Goal: Task Accomplishment & Management: Manage account settings

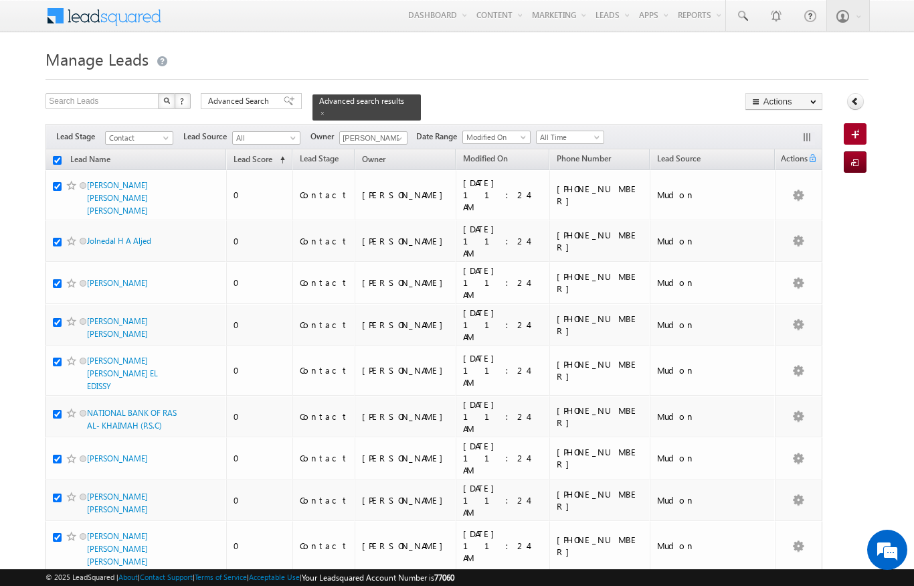
click at [61, 149] on th "Lead Name (sorted descending)" at bounding box center [136, 159] width 181 height 21
click at [0, 0] on link "Change Owner" at bounding box center [0, 0] width 0 height 0
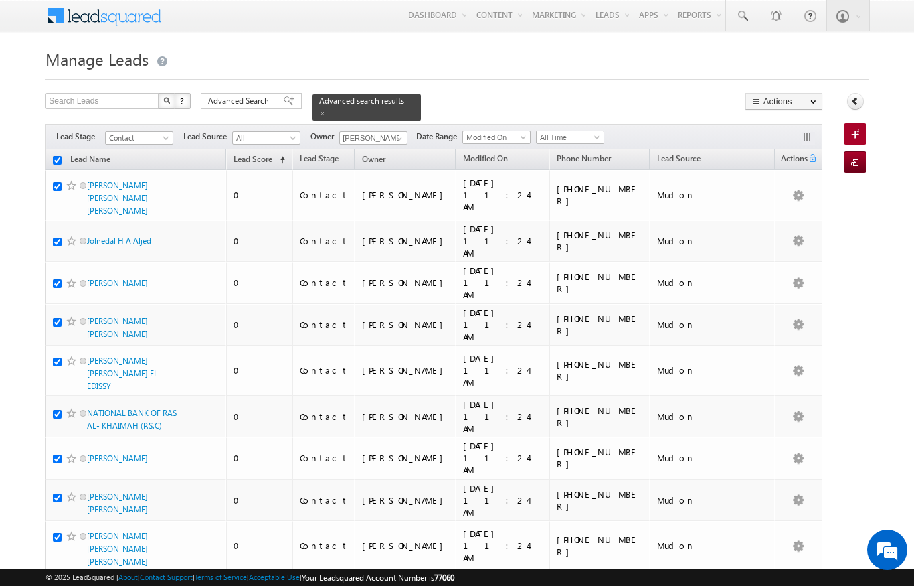
click at [0, 0] on link "Change Owner" at bounding box center [0, 0] width 0 height 0
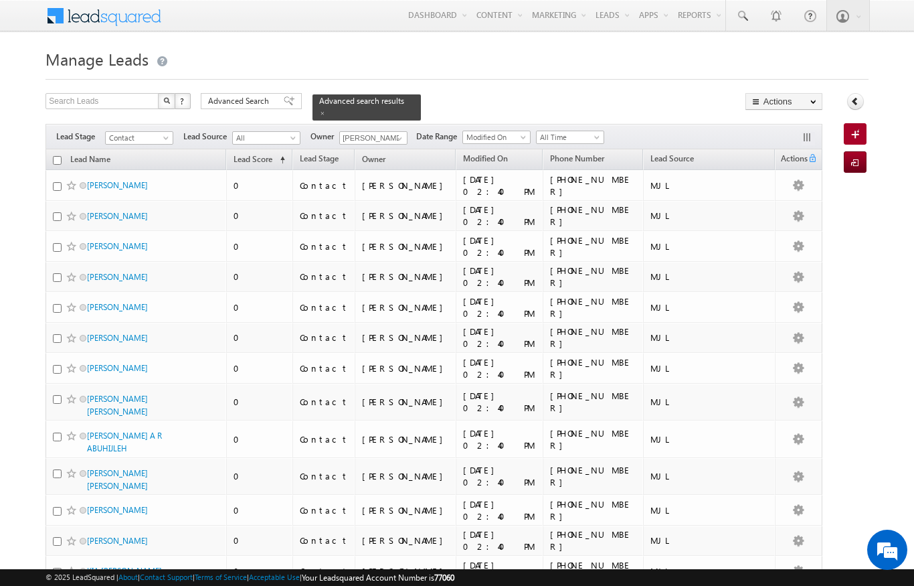
click at [694, 155] on span "Lead Source" at bounding box center [673, 158] width 44 height 10
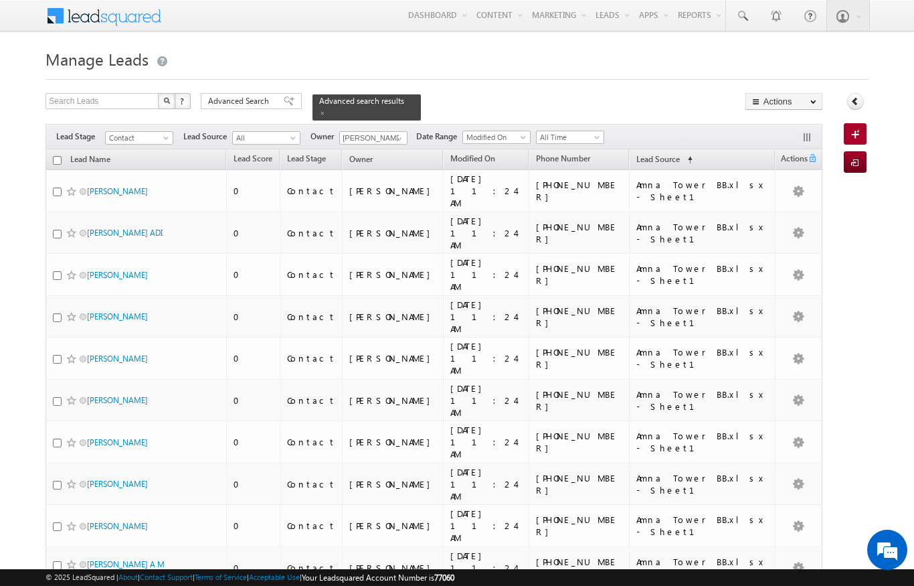
click at [704, 149] on th "Lead Source (sorted ascending)" at bounding box center [702, 159] width 146 height 21
click at [659, 156] on link "Lead Source (sorted ascending)" at bounding box center [665, 159] width 70 height 17
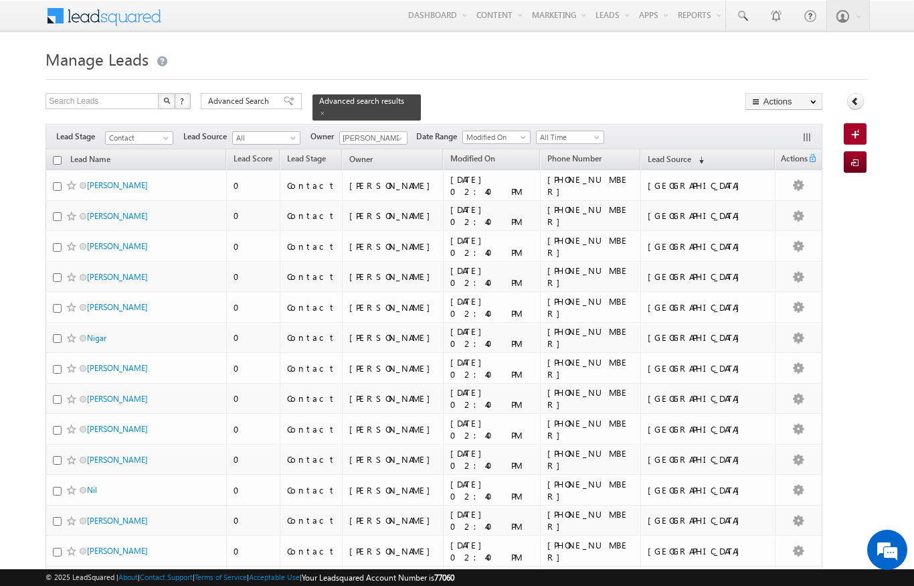
click at [689, 154] on link "Lead Source (sorted descending)" at bounding box center [676, 159] width 70 height 17
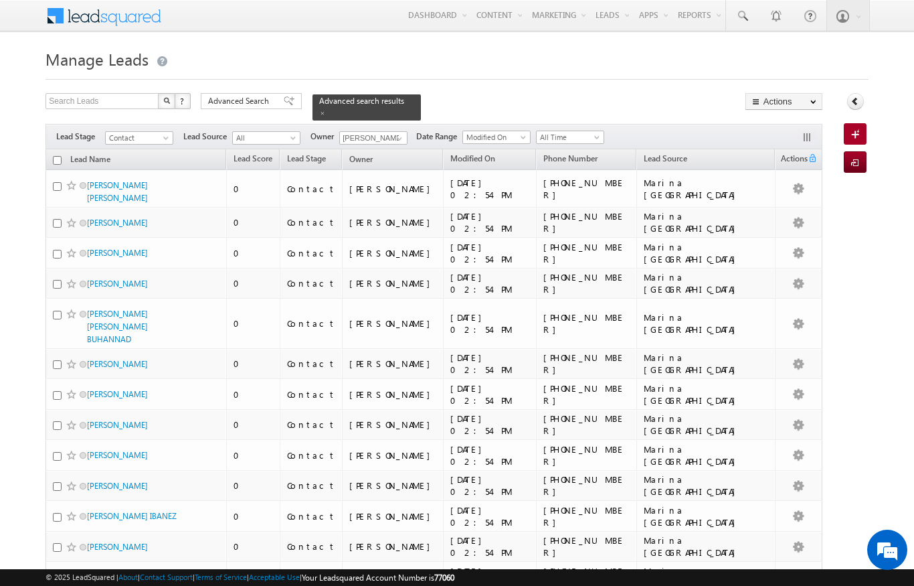
click at [687, 153] on span "Lead Source" at bounding box center [666, 158] width 44 height 10
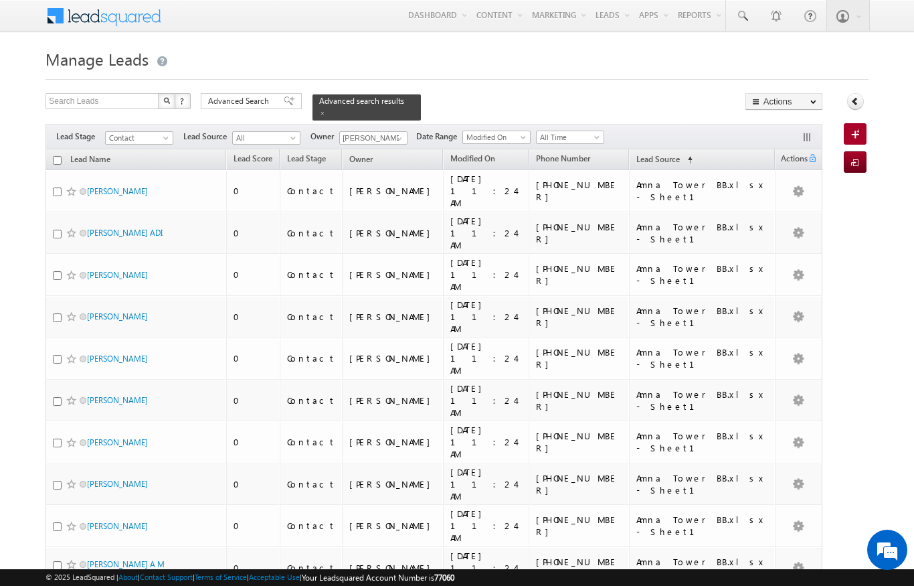
click at [644, 141] on div "Filters Lead Stage Contact Contact Lead Source All All Owner [PERSON_NAME] [PER…" at bounding box center [434, 136] width 776 height 25
click at [682, 155] on span "(sorted ascending)" at bounding box center [687, 160] width 11 height 11
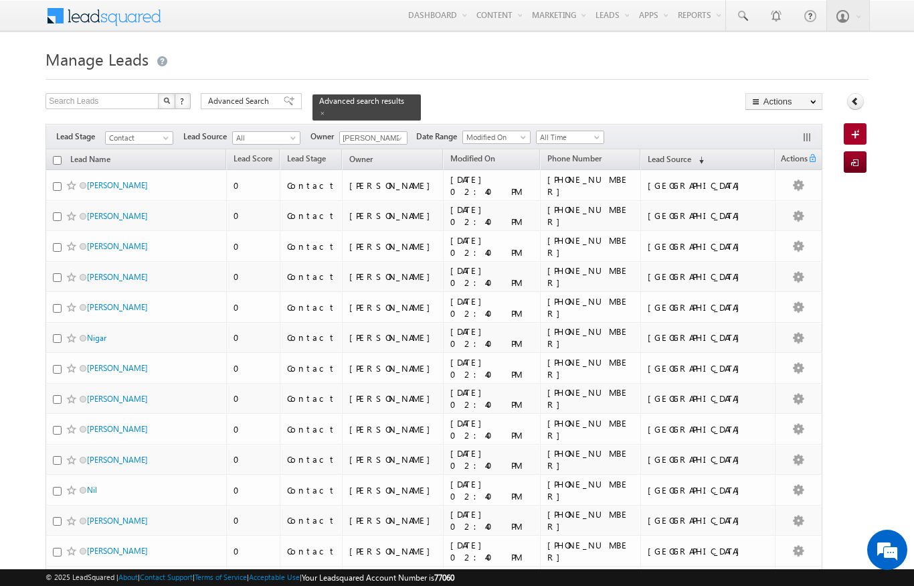
click at [260, 104] on span "Advanced Search" at bounding box center [240, 101] width 65 height 12
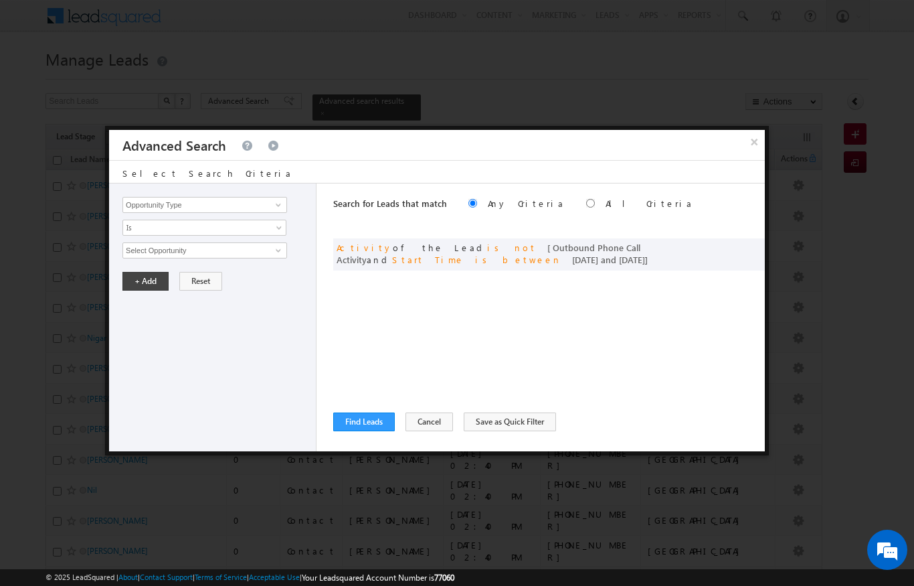
click at [0, 0] on span at bounding box center [0, 0] width 0 height 0
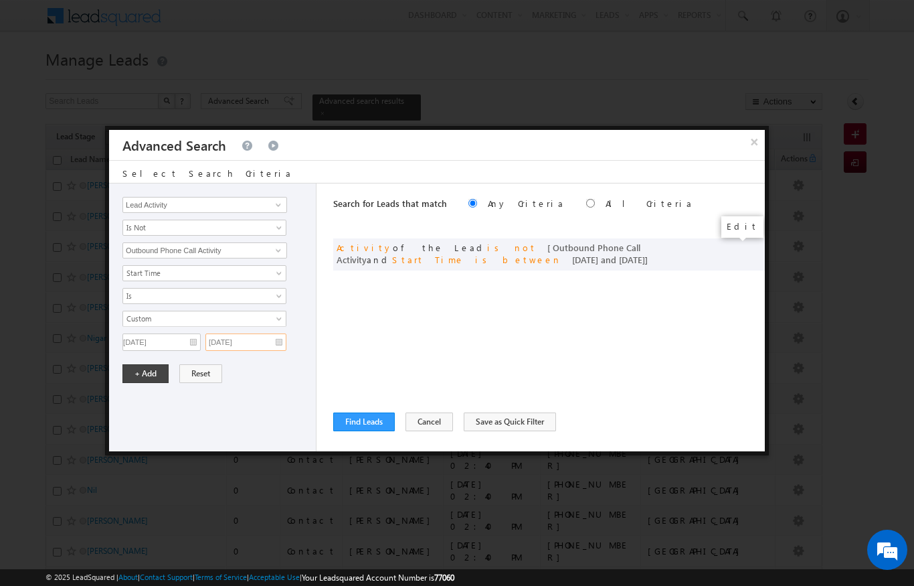
click at [260, 340] on input "[DATE]" at bounding box center [245, 341] width 81 height 17
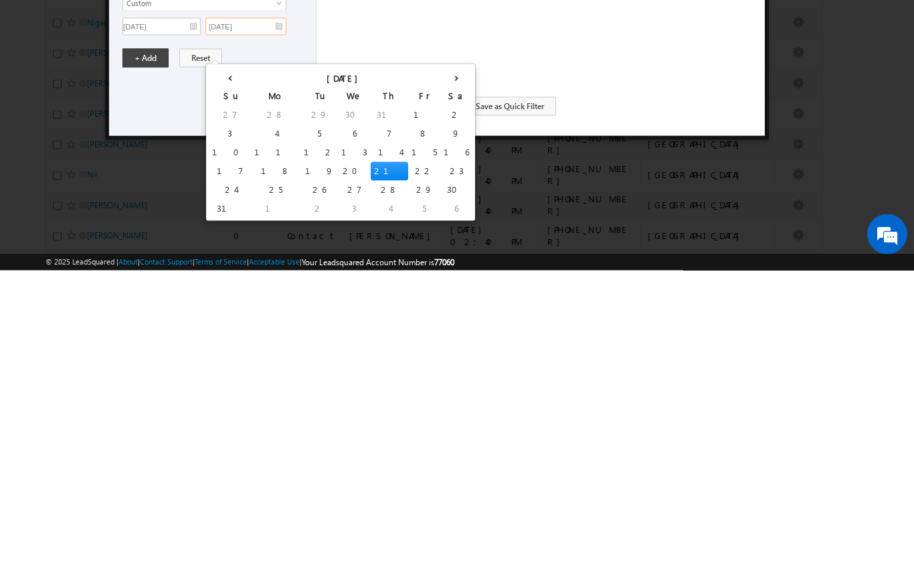
click at [440, 477] on td "23" at bounding box center [456, 486] width 32 height 19
type input "[DATE]"
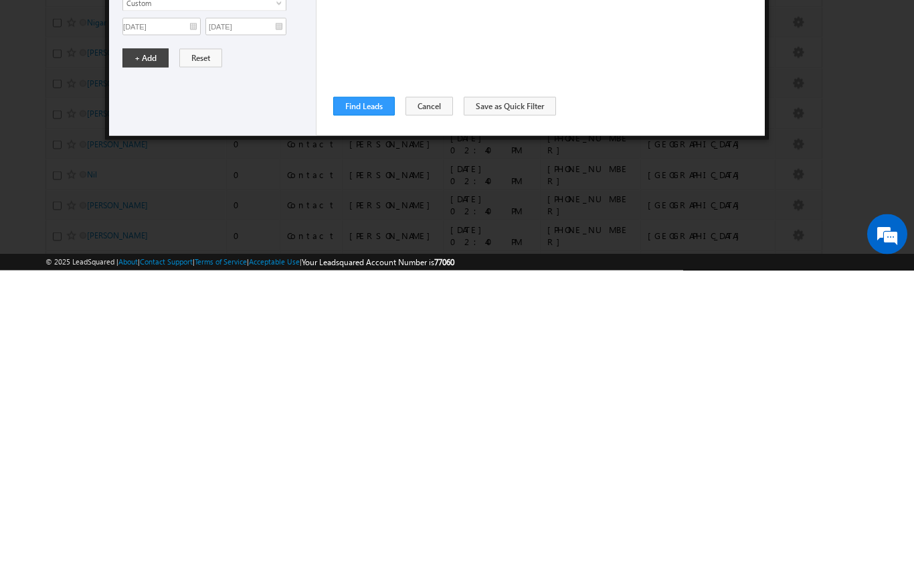
click at [144, 364] on button "+ Add" at bounding box center [145, 373] width 46 height 19
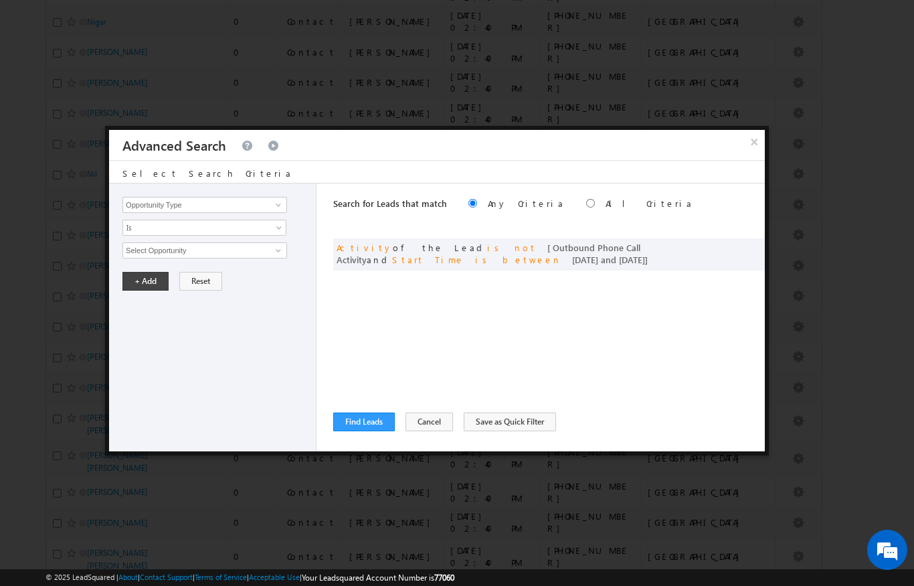
click at [356, 422] on button "Find Leads" at bounding box center [364, 421] width 62 height 19
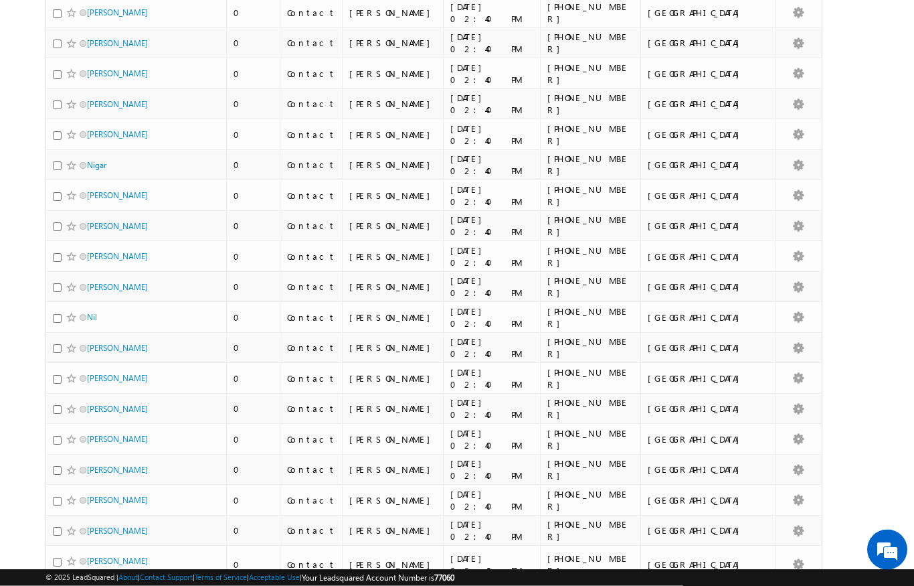
scroll to position [0, 0]
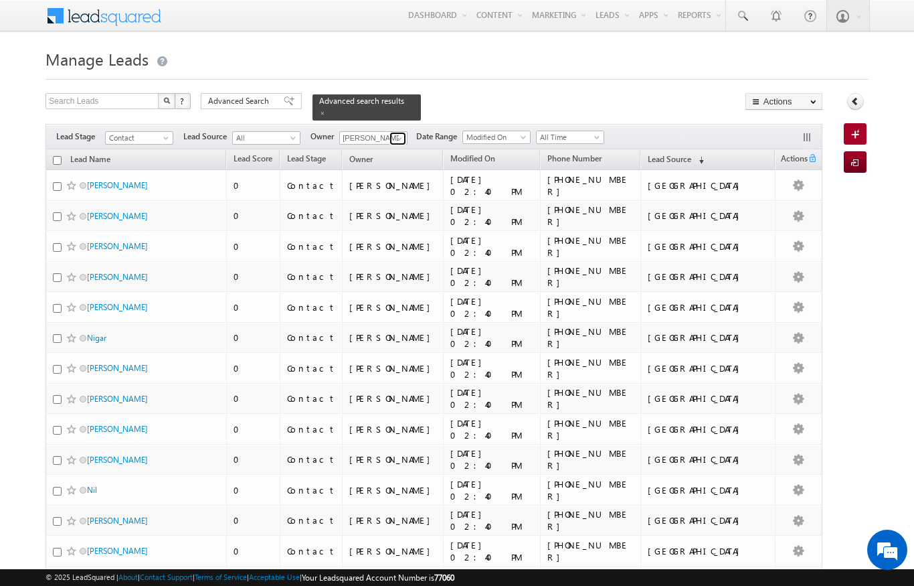
click at [401, 133] on span at bounding box center [399, 138] width 11 height 11
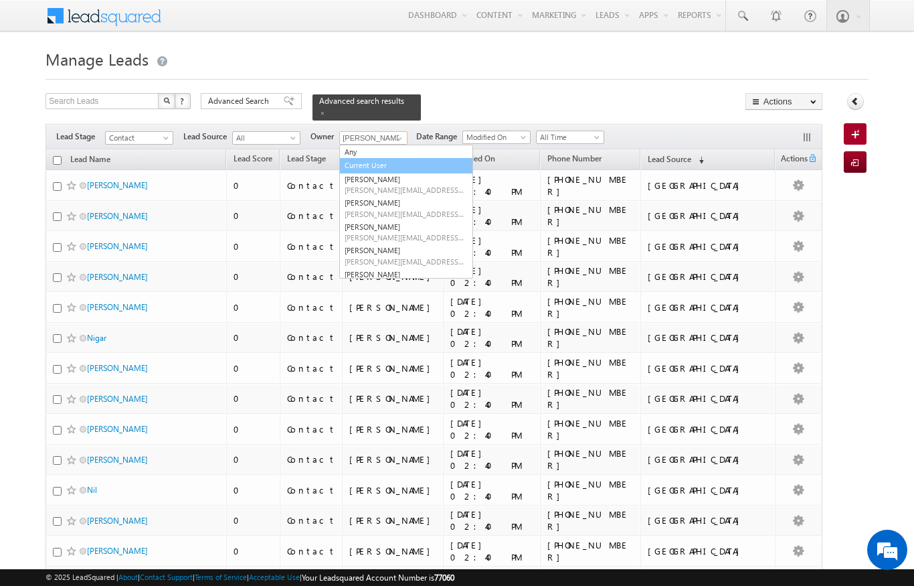
click at [358, 158] on link "Current User" at bounding box center [406, 165] width 134 height 15
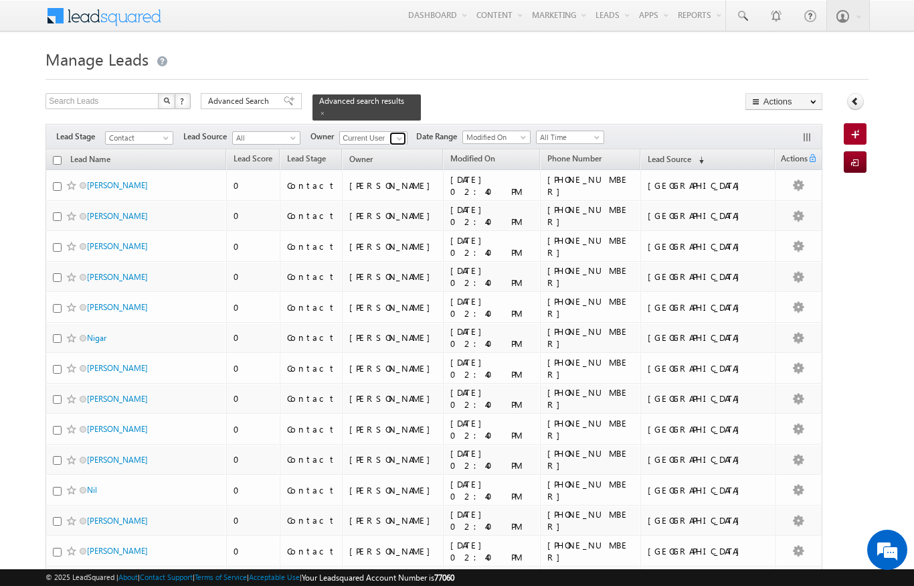
click at [401, 133] on span at bounding box center [399, 138] width 11 height 11
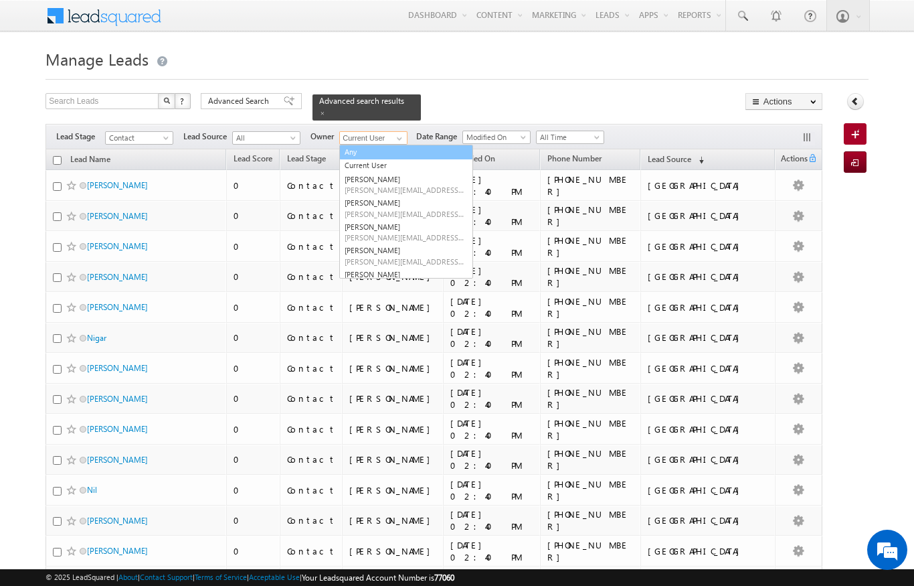
click at [354, 147] on link "Any" at bounding box center [406, 152] width 134 height 15
type input "Any"
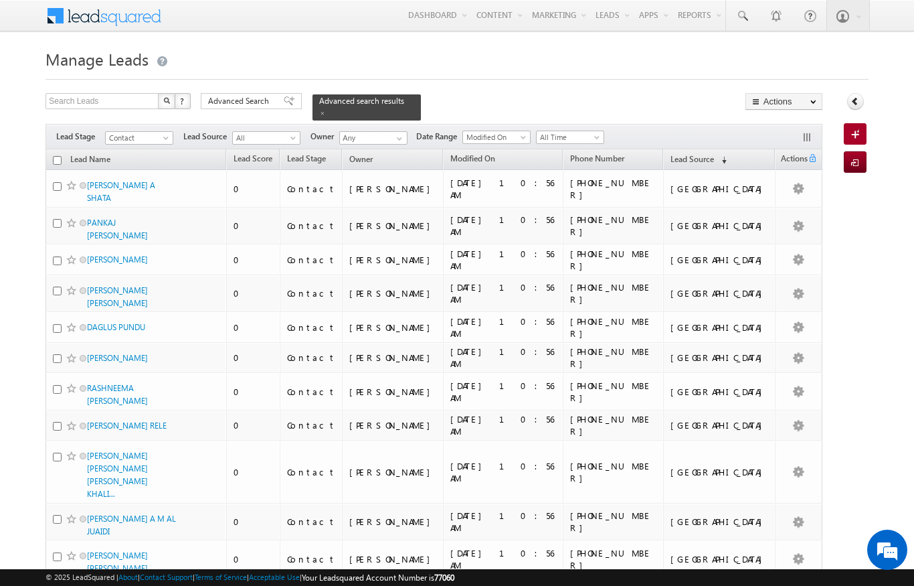
click at [1, 31] on div "Menu [PERSON_NAME] [PERSON_NAME] .upad hyay@ indgl [PERSON_NAME]. ae indgl [PER…" at bounding box center [457, 16] width 914 height 33
click at [235, 104] on span "Advanced Search" at bounding box center [240, 101] width 65 height 12
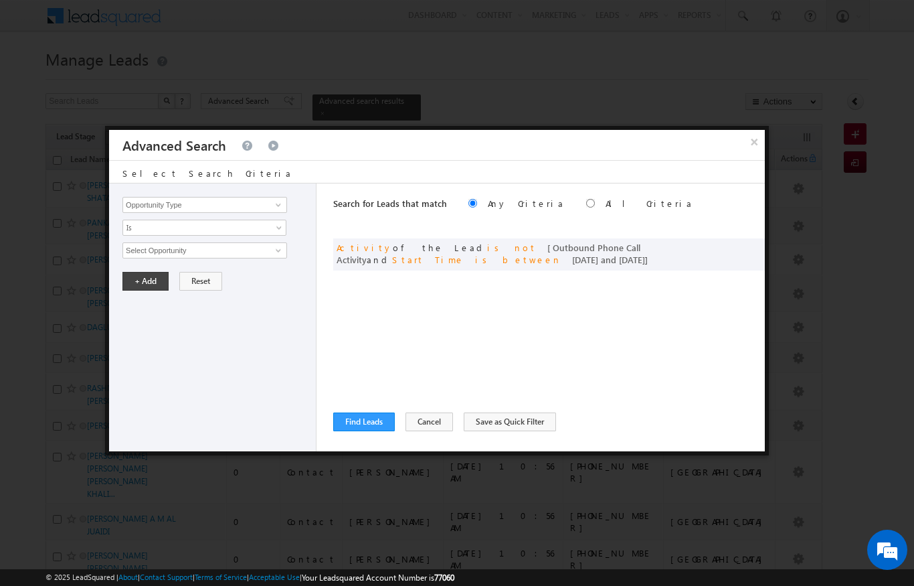
click at [751, 143] on button "×" at bounding box center [754, 141] width 21 height 23
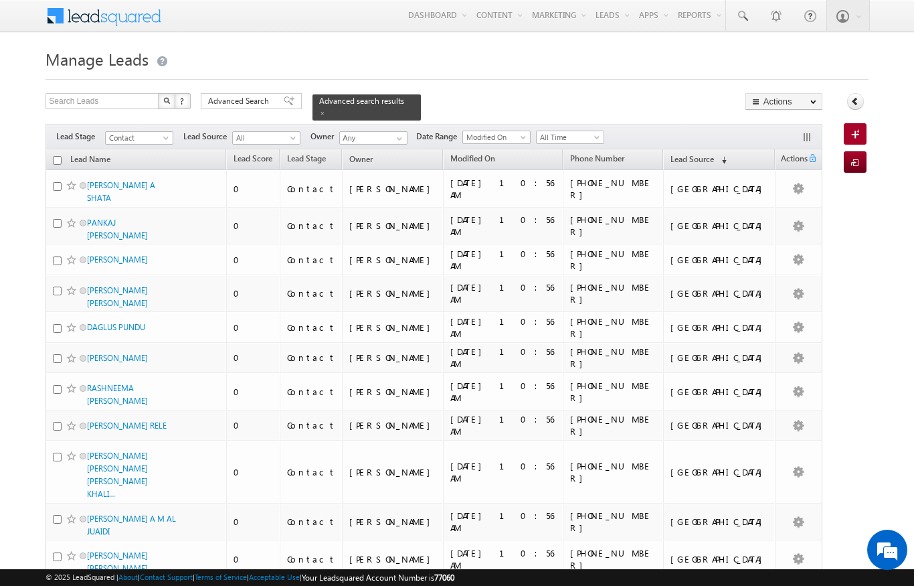
click at [56, 156] on input "checkbox" at bounding box center [57, 160] width 9 height 9
checkbox input "true"
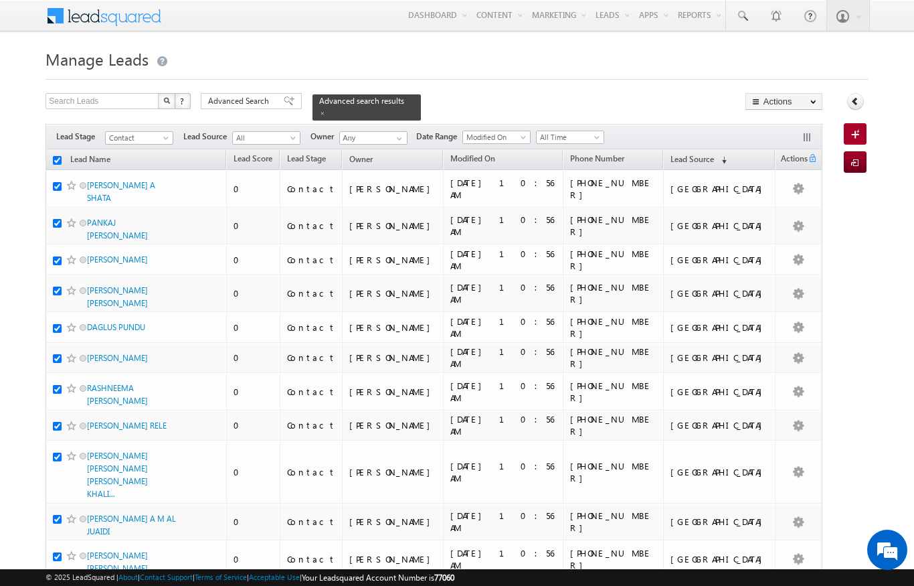
checkbox input "true"
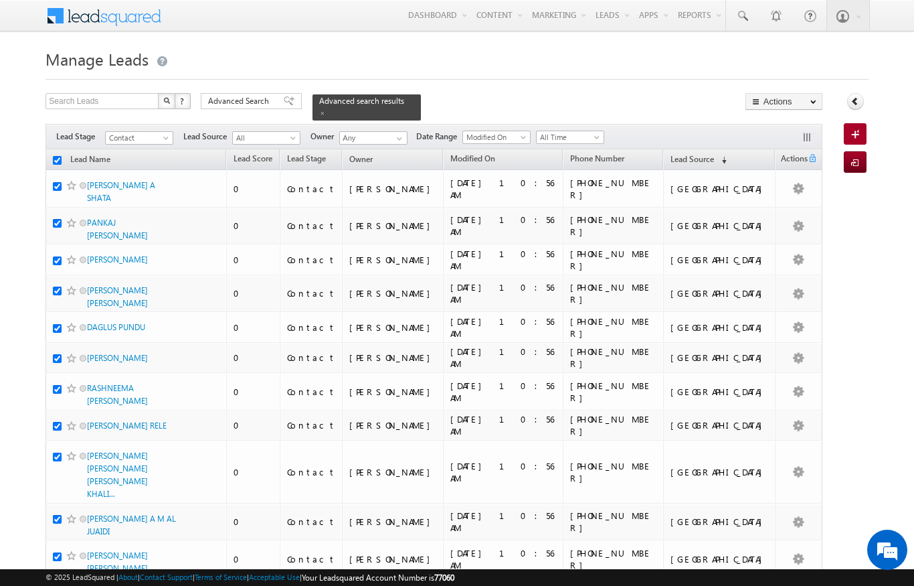
checkbox input "true"
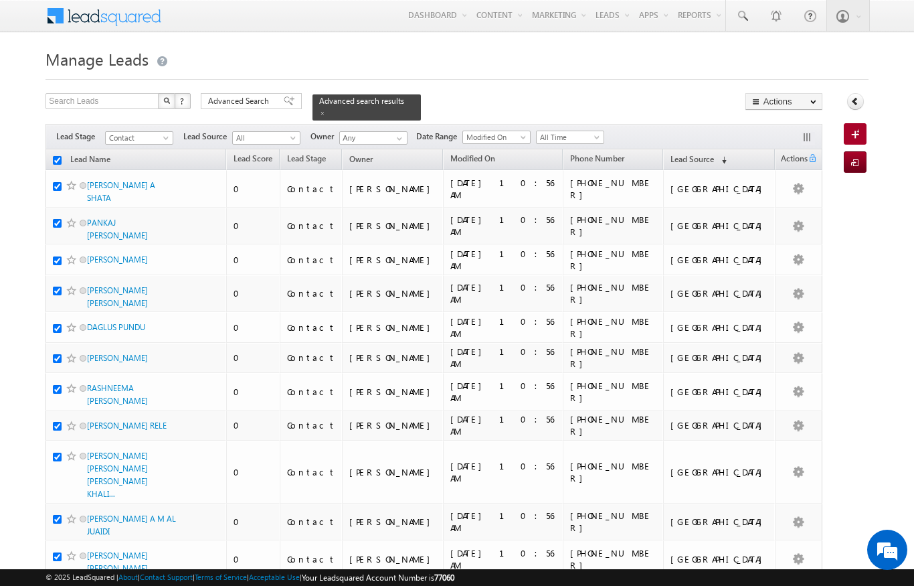
checkbox input "true"
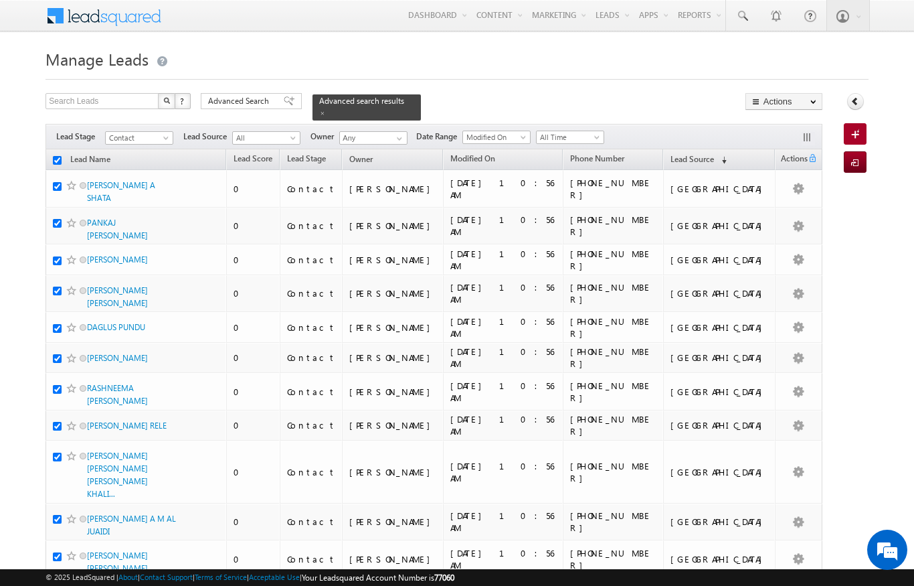
checkbox input "true"
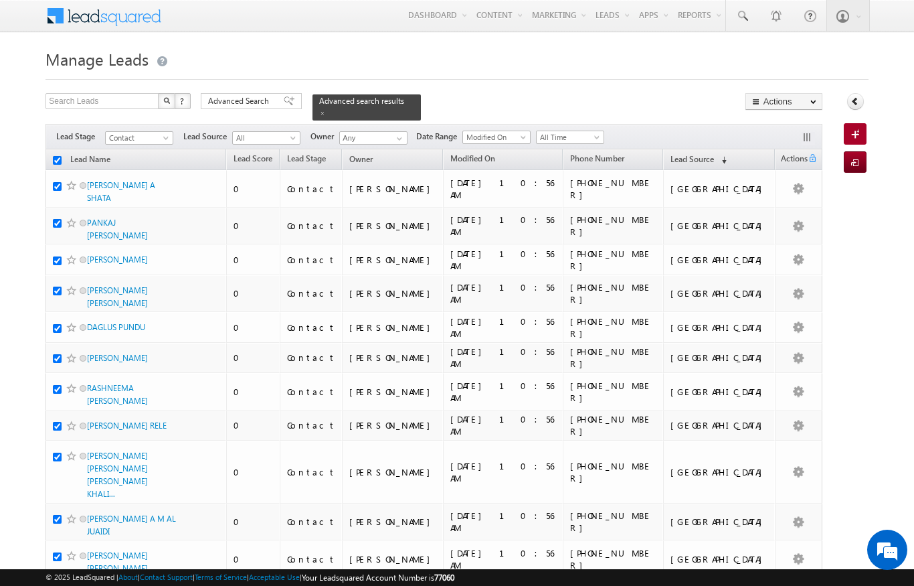
checkbox input "true"
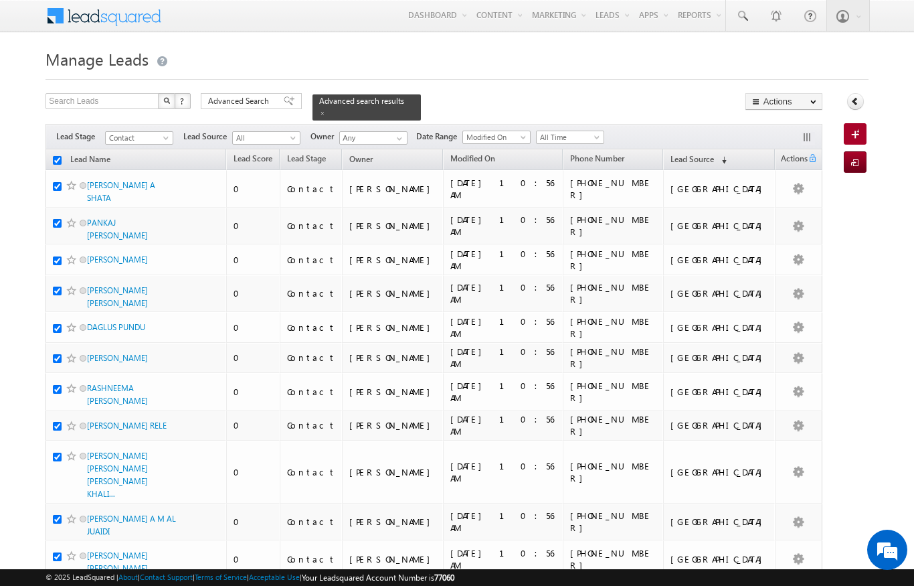
checkbox input "true"
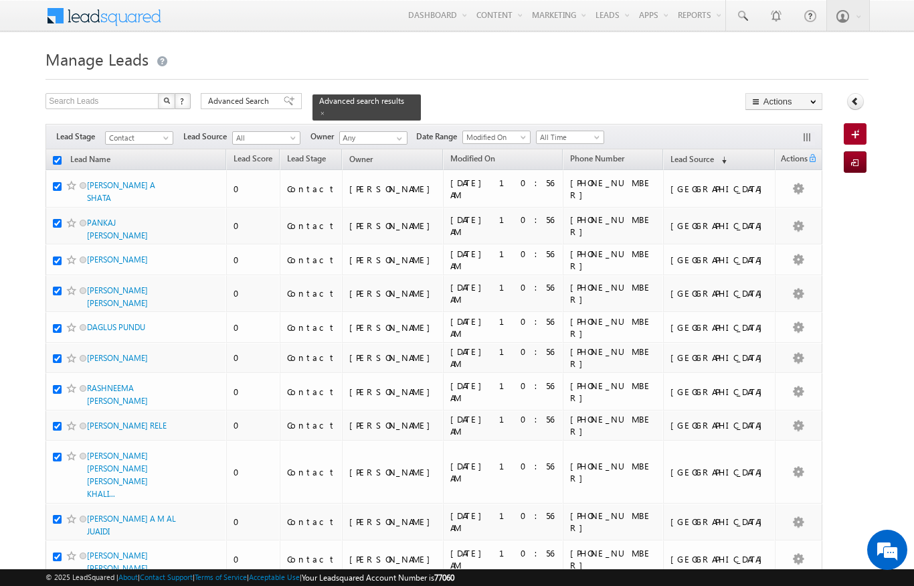
checkbox input "true"
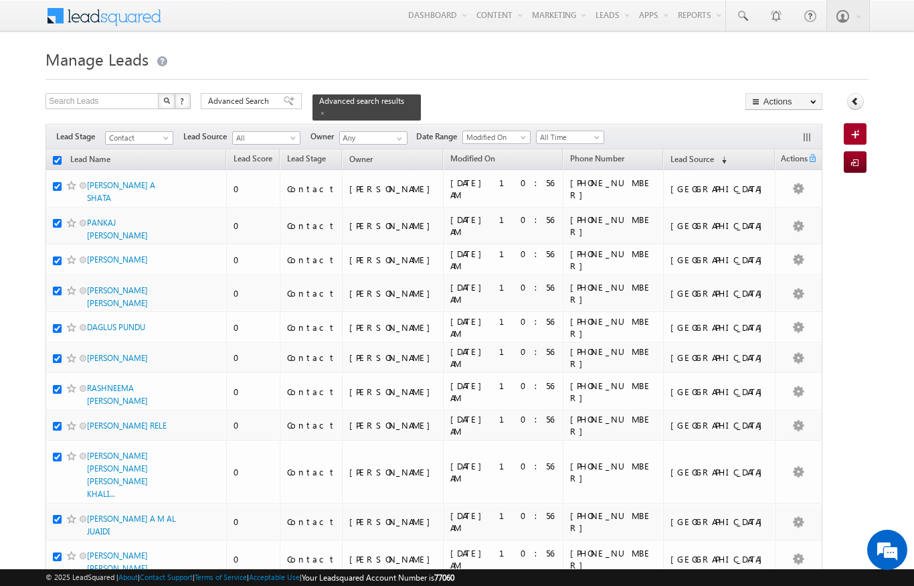
checkbox input "true"
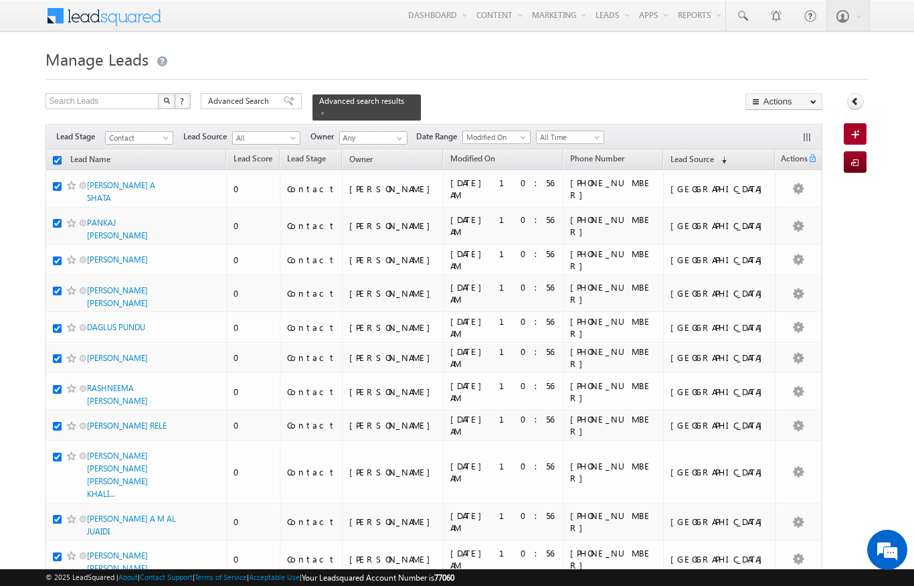
checkbox input "true"
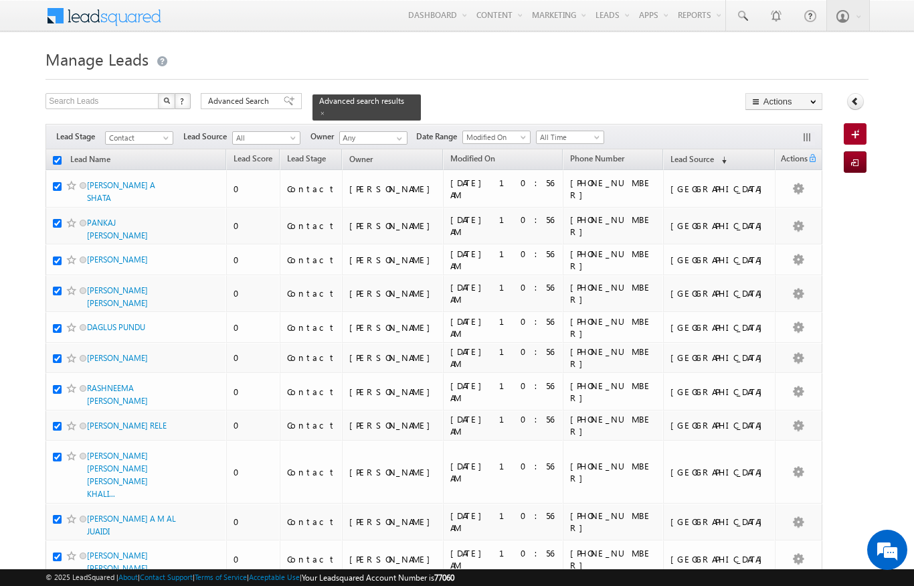
checkbox input "true"
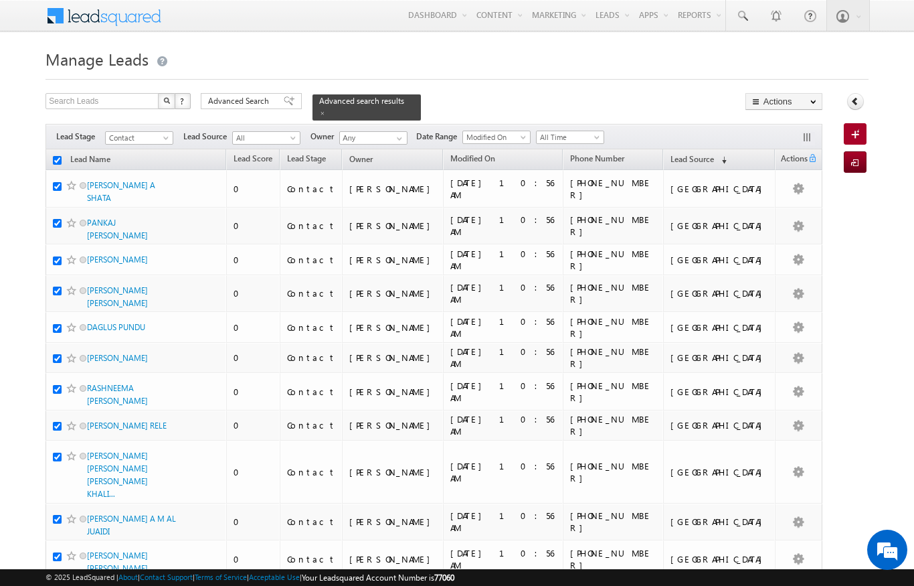
checkbox input "true"
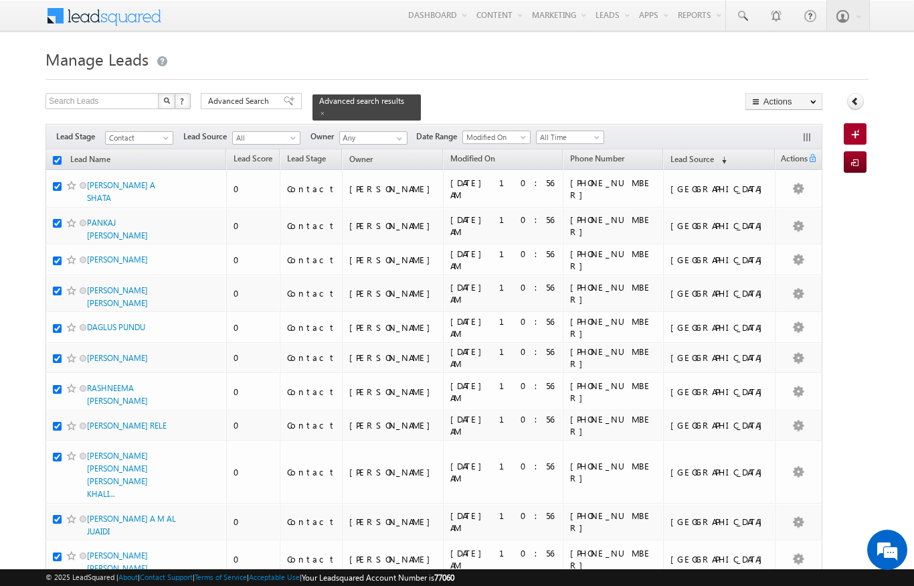
checkbox input "true"
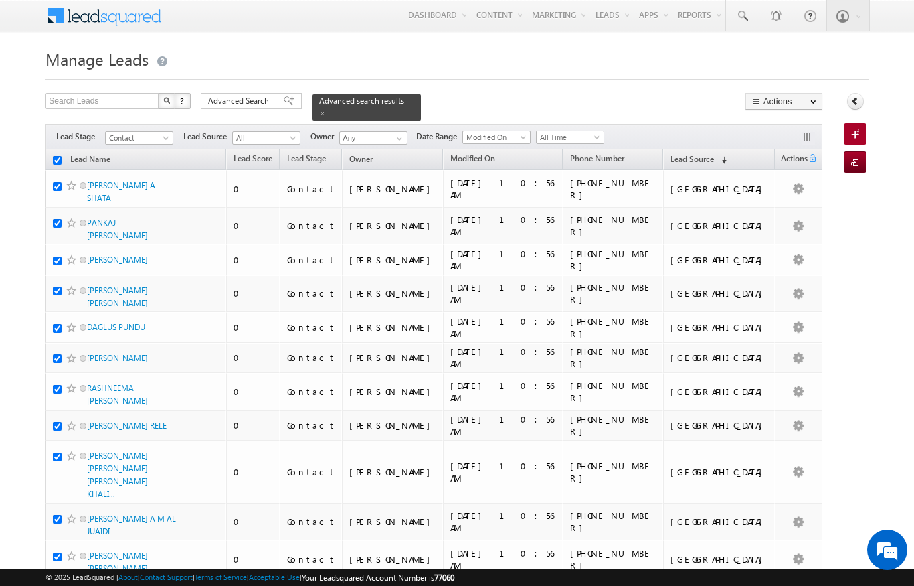
checkbox input "true"
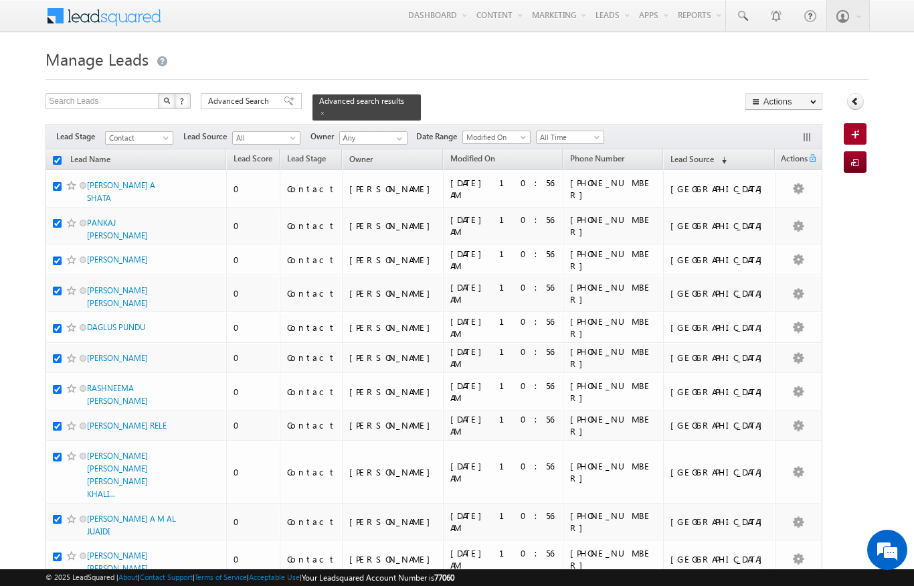
checkbox input "true"
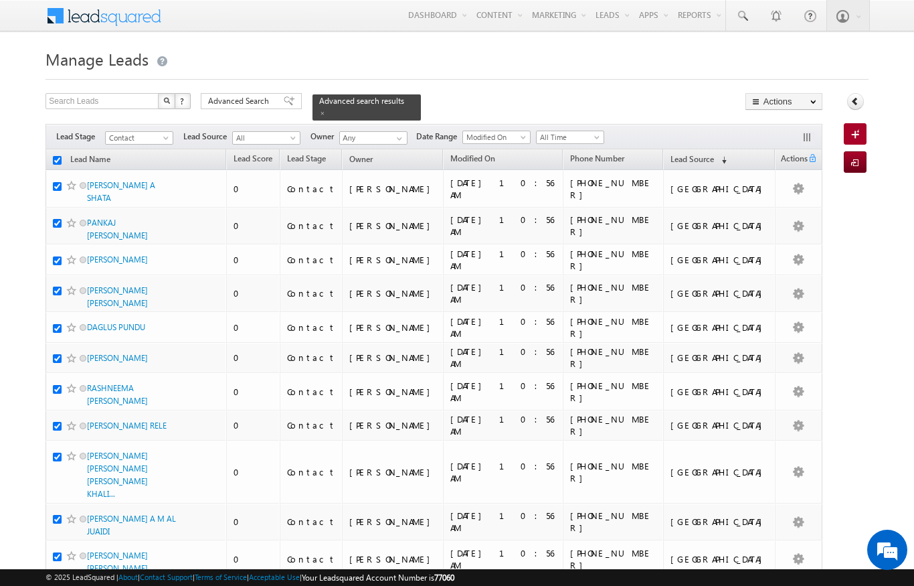
checkbox input "true"
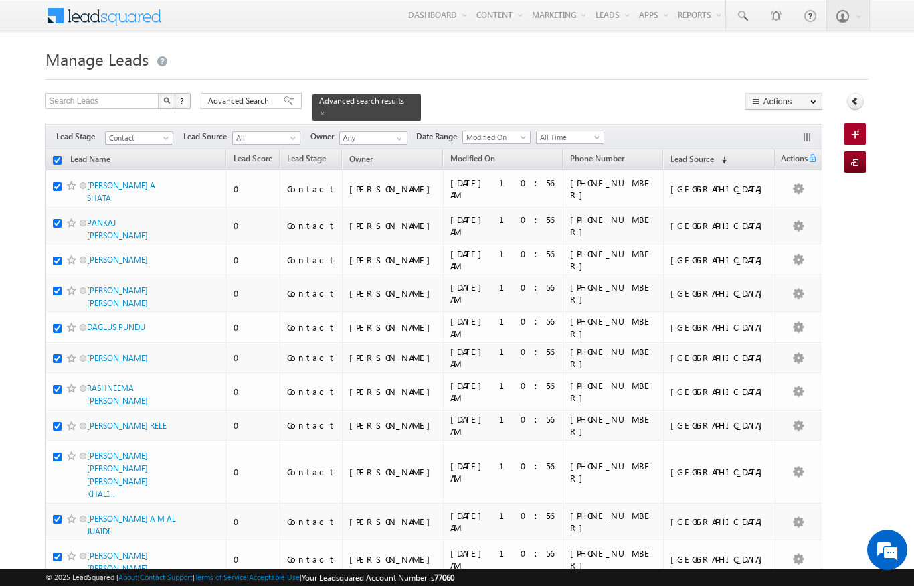
checkbox input "true"
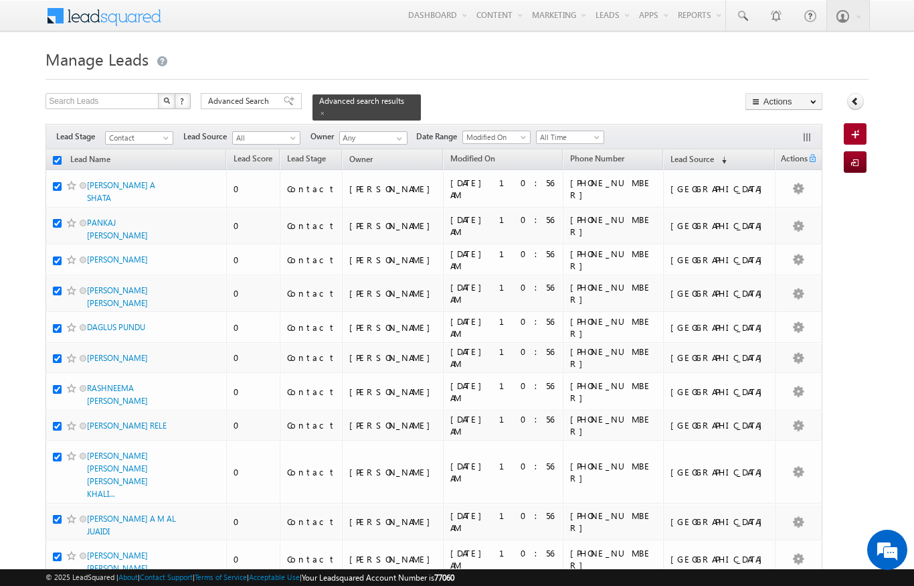
checkbox input "true"
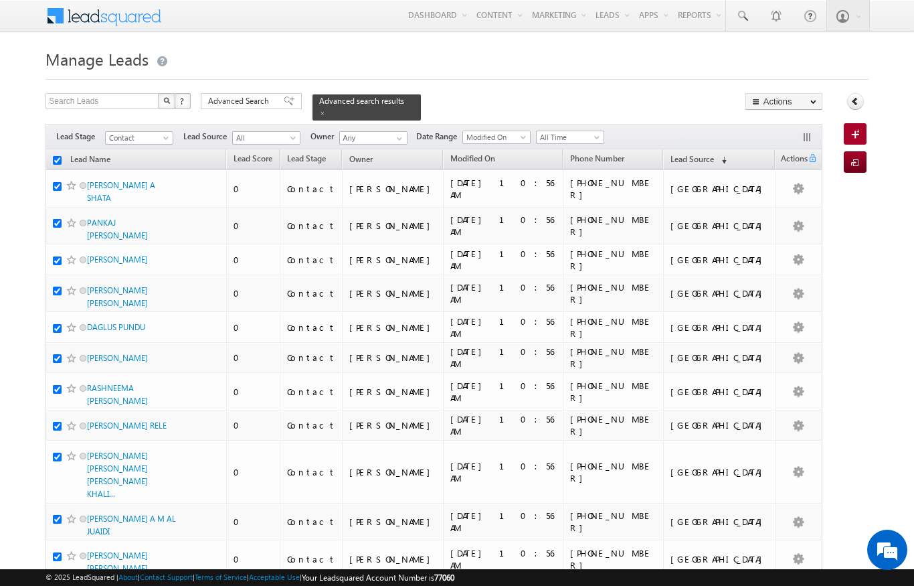
checkbox input "true"
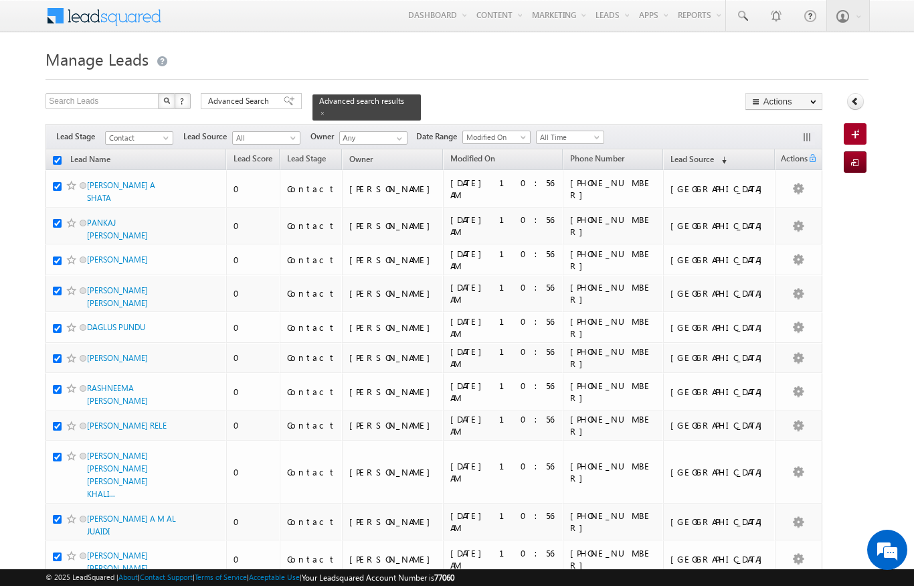
checkbox input "true"
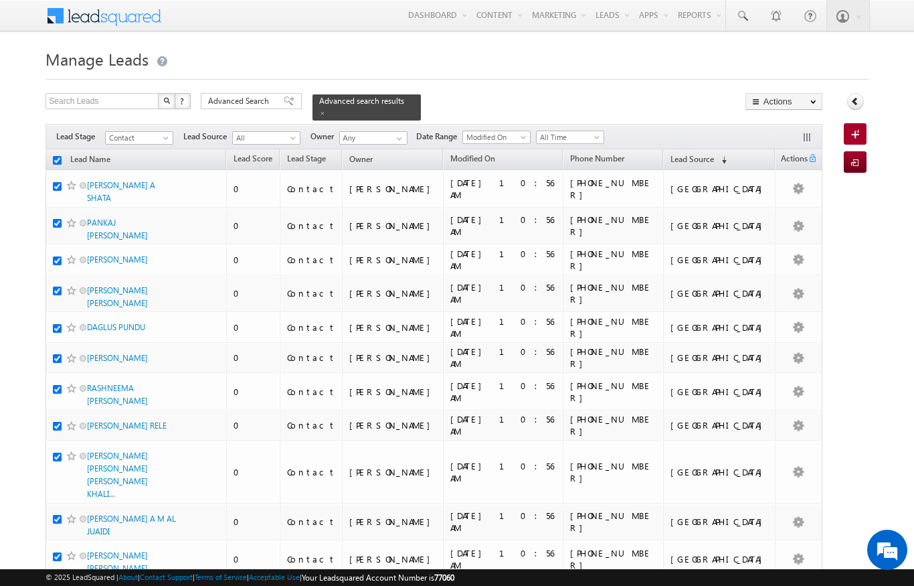
checkbox input "true"
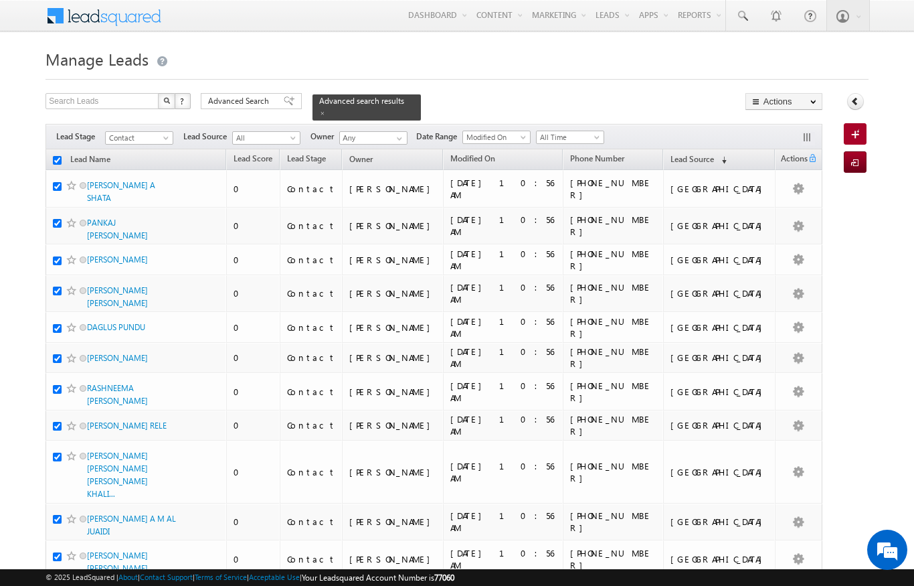
checkbox input "true"
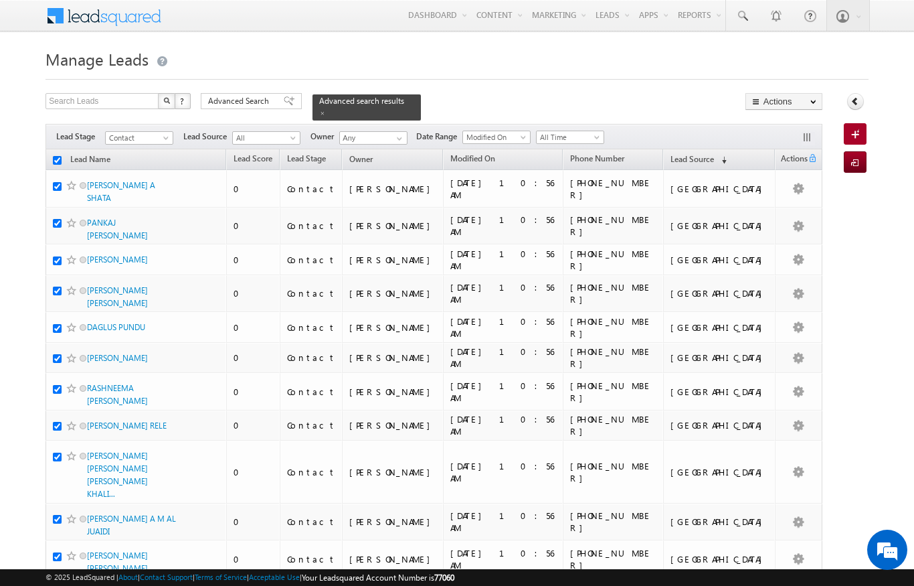
checkbox input "true"
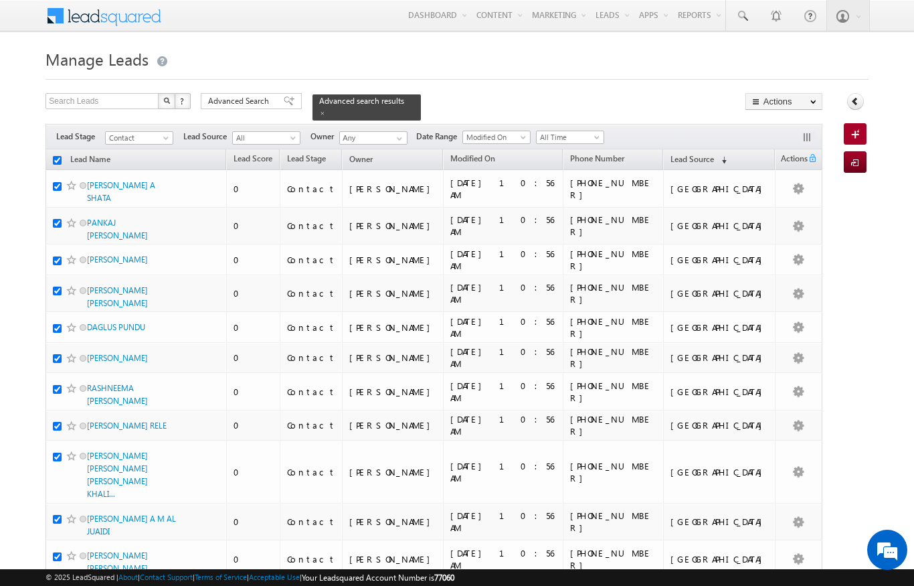
checkbox input "true"
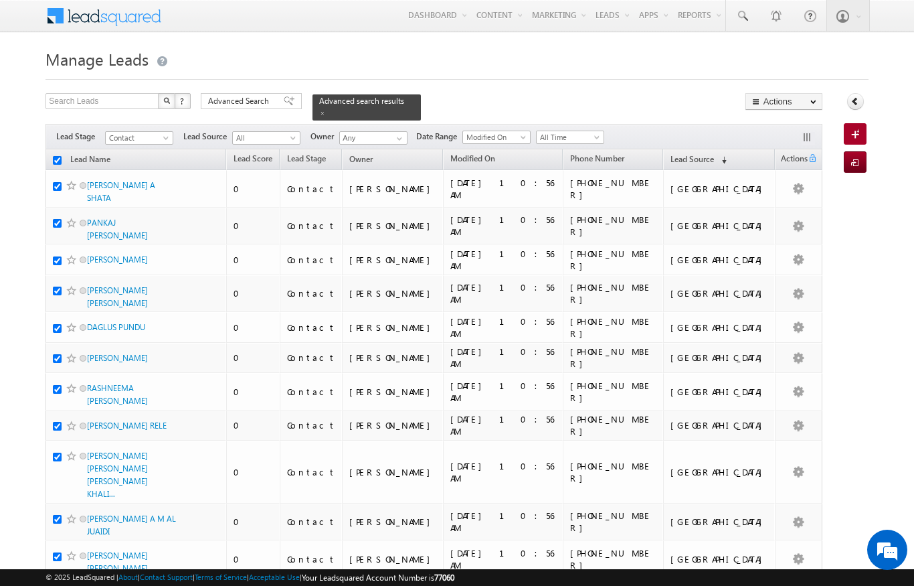
checkbox input "true"
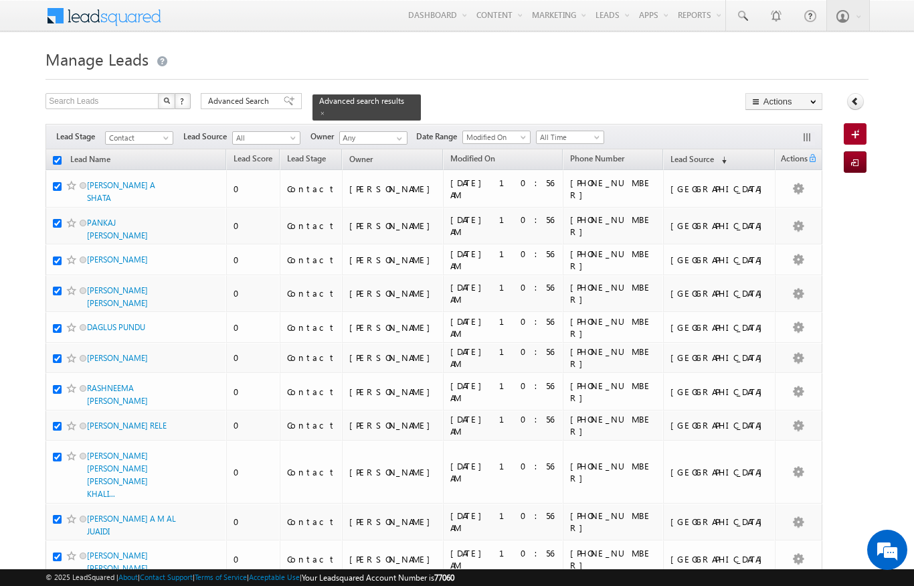
checkbox input "true"
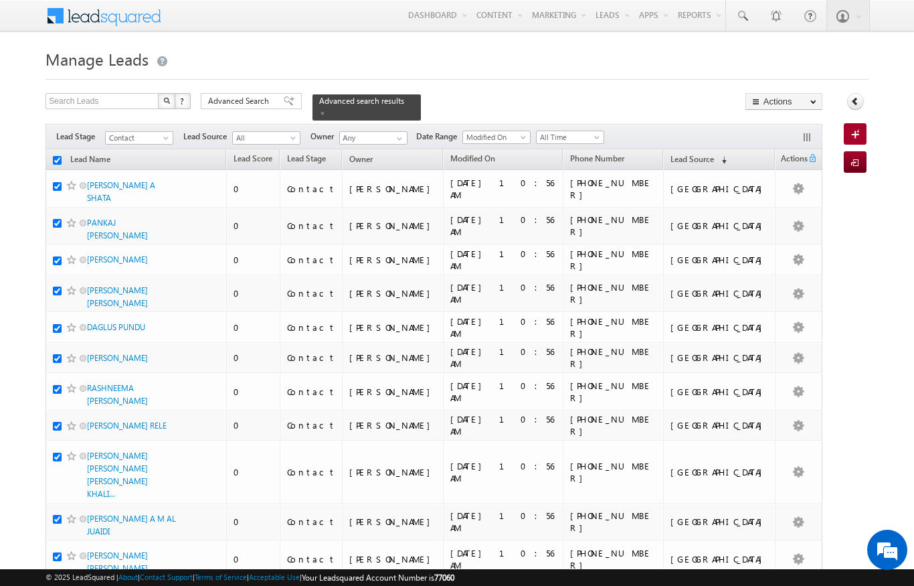
checkbox input "true"
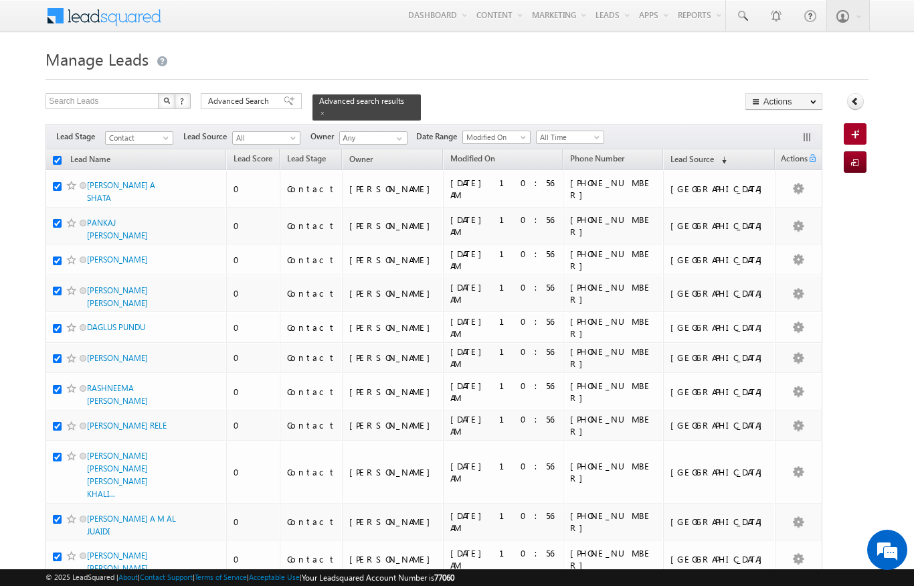
checkbox input "true"
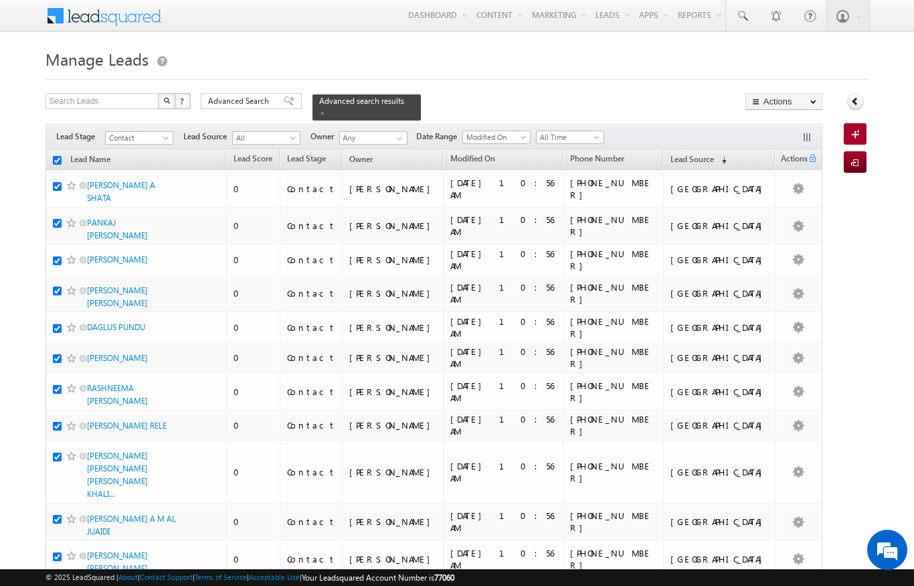
checkbox input "true"
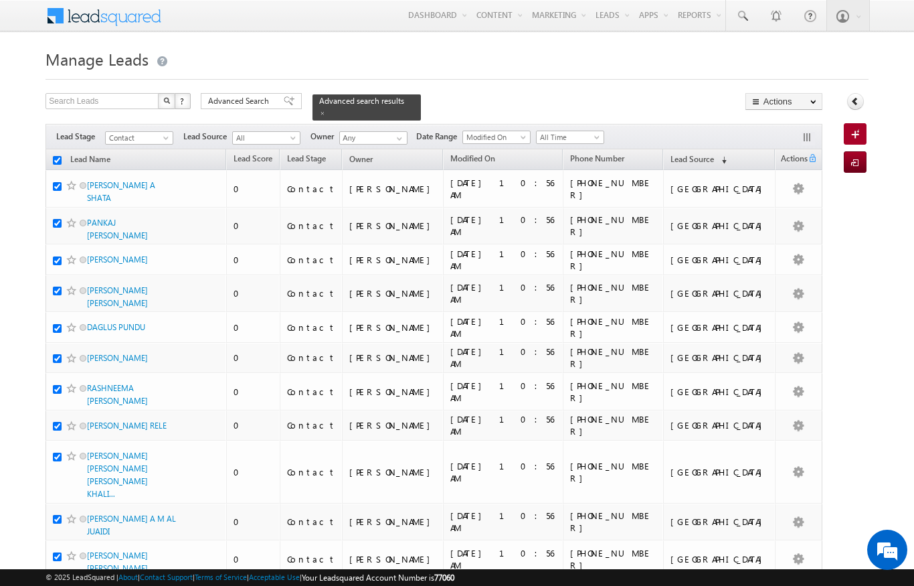
checkbox input "true"
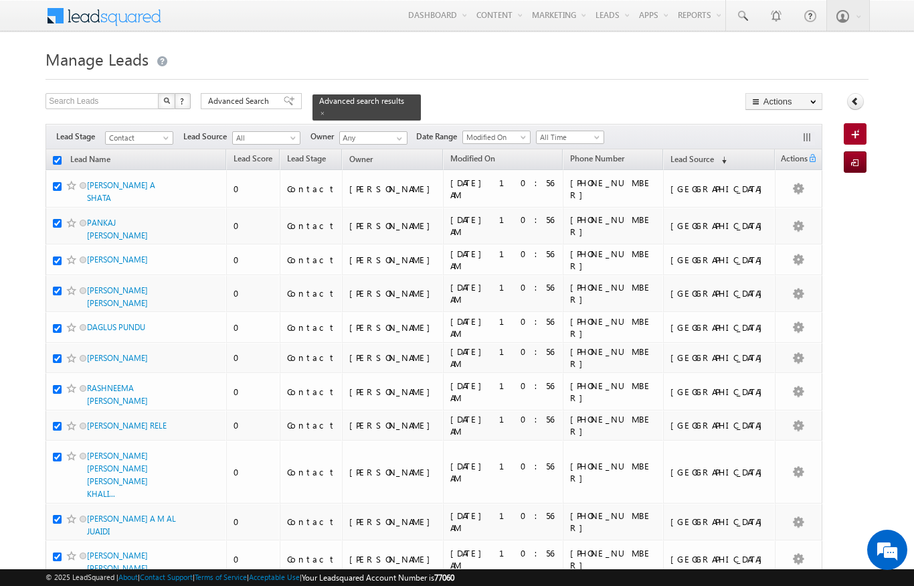
checkbox input "true"
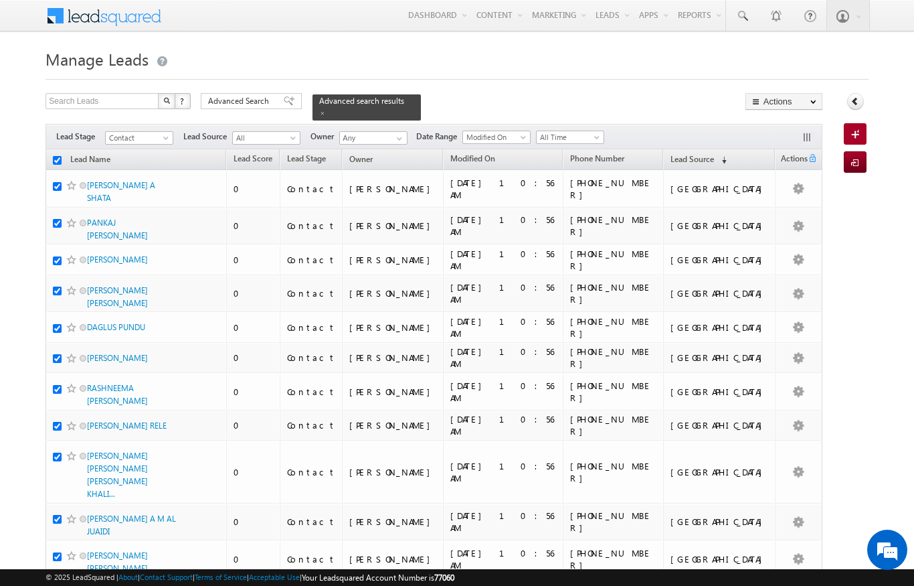
checkbox input "true"
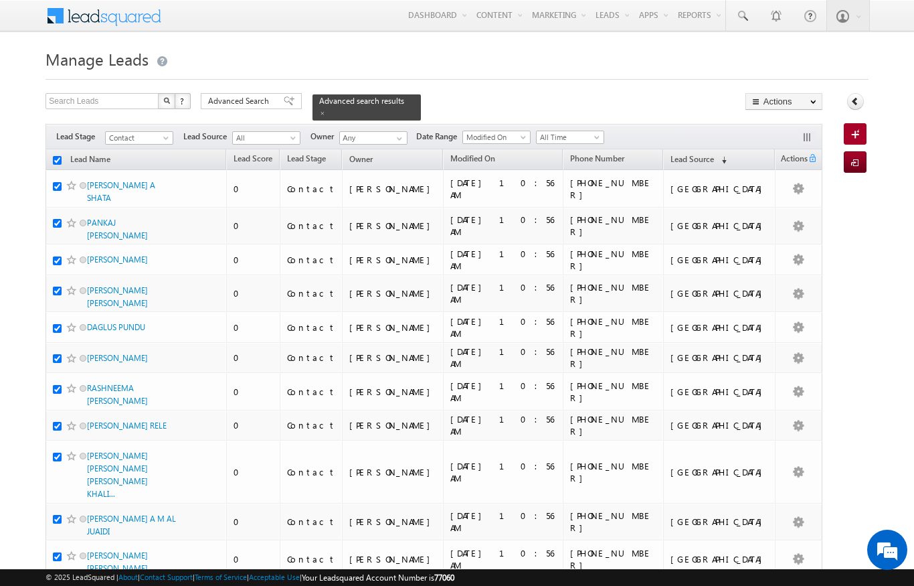
checkbox input "true"
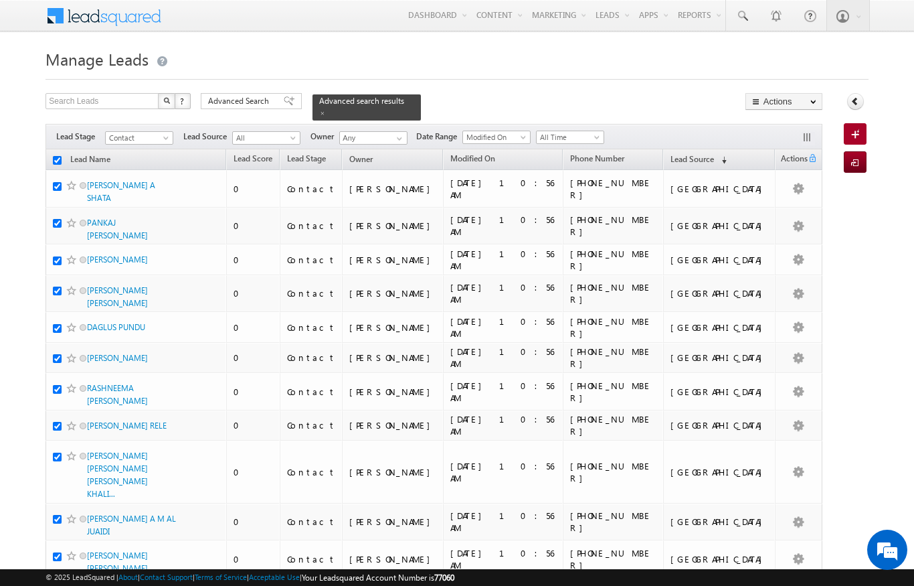
checkbox input "true"
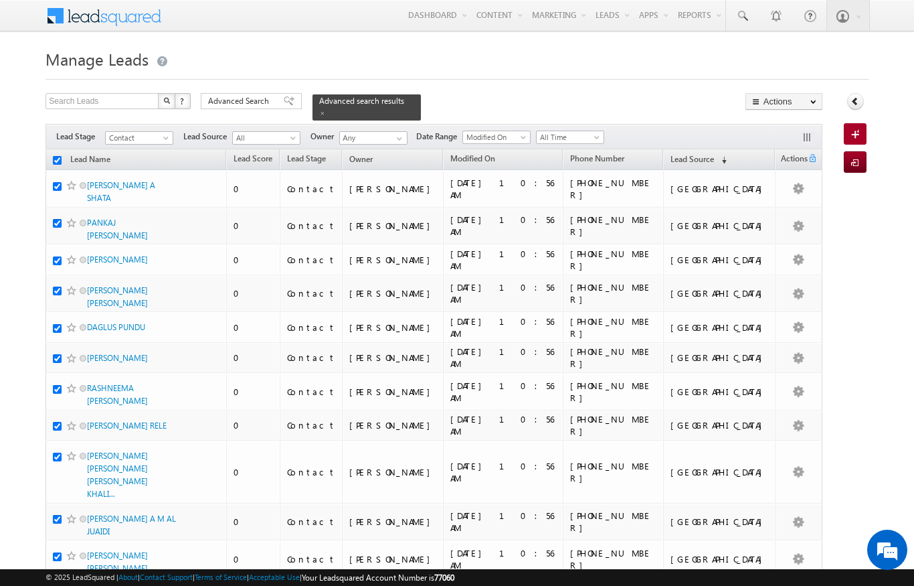
checkbox input "true"
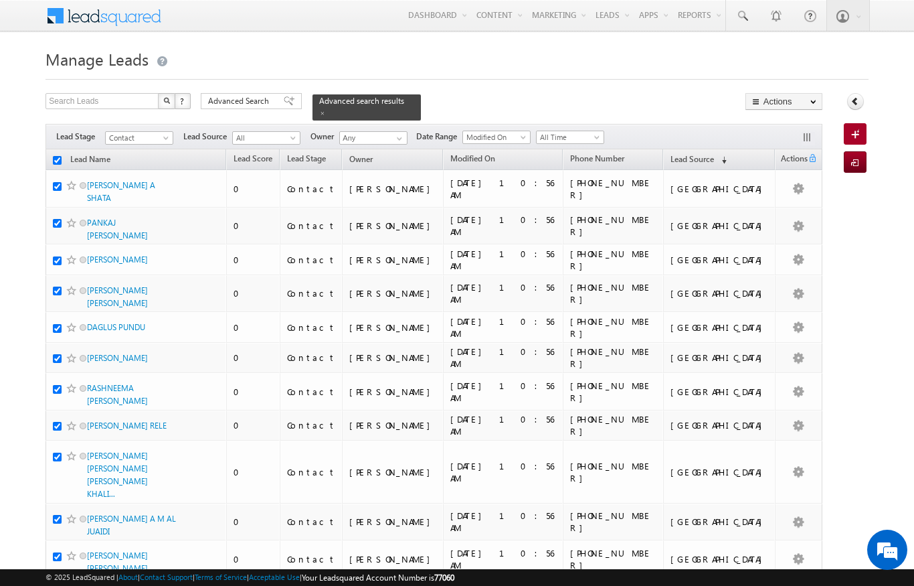
checkbox input "true"
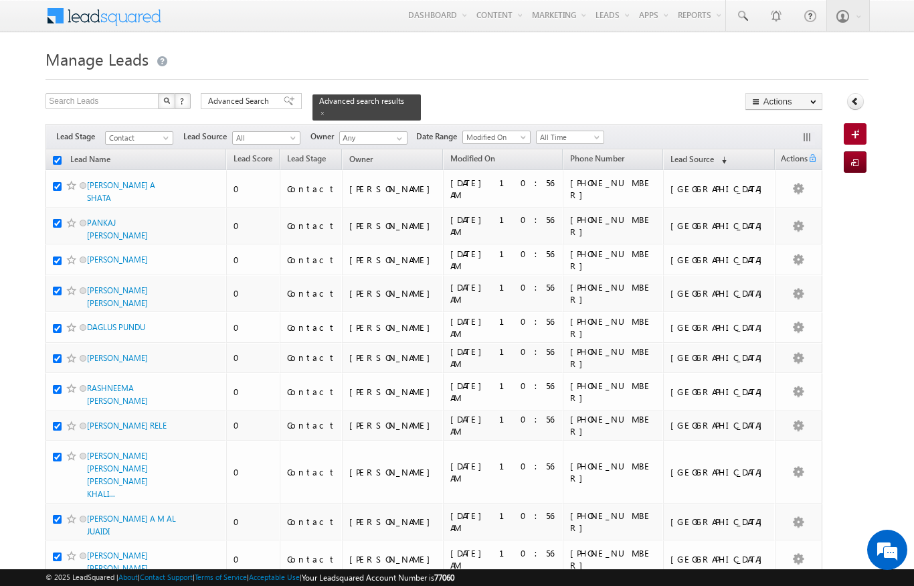
checkbox input "true"
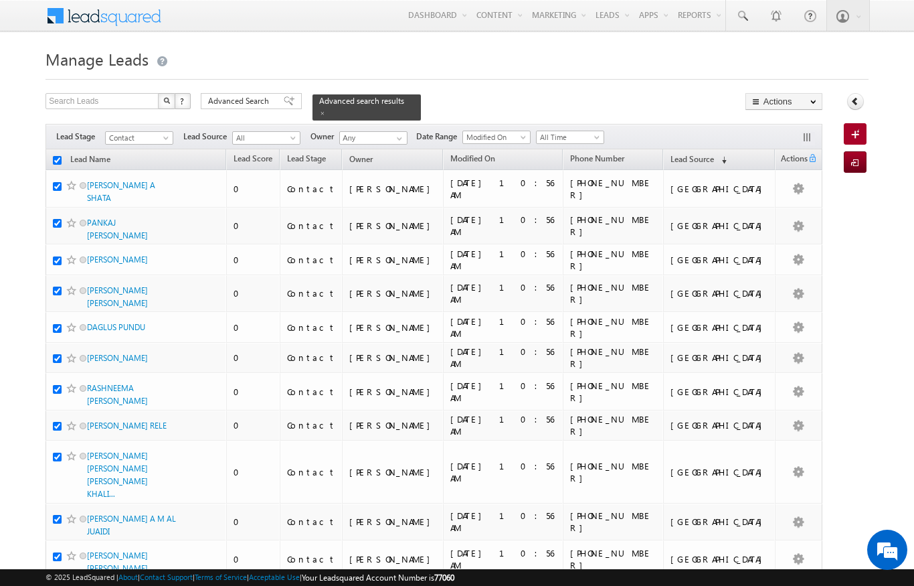
checkbox input "true"
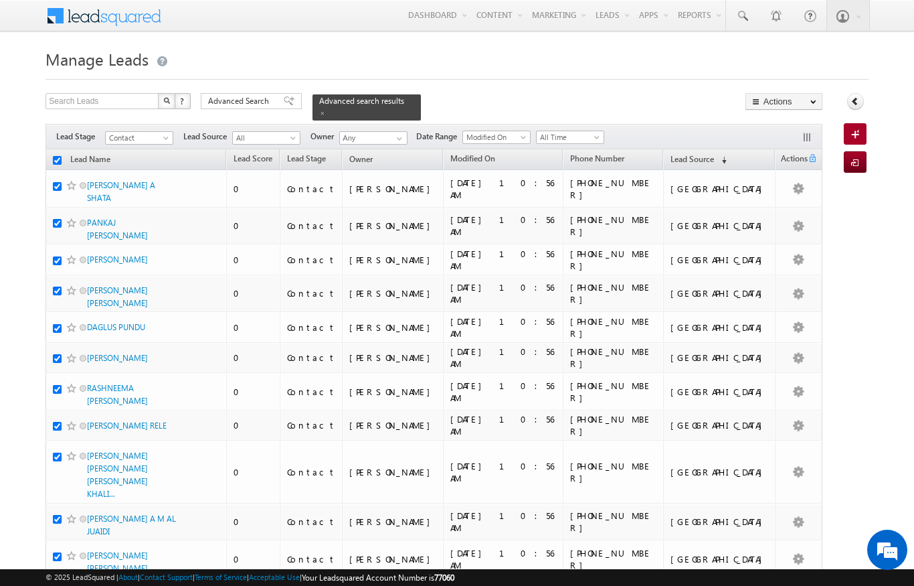
checkbox input "true"
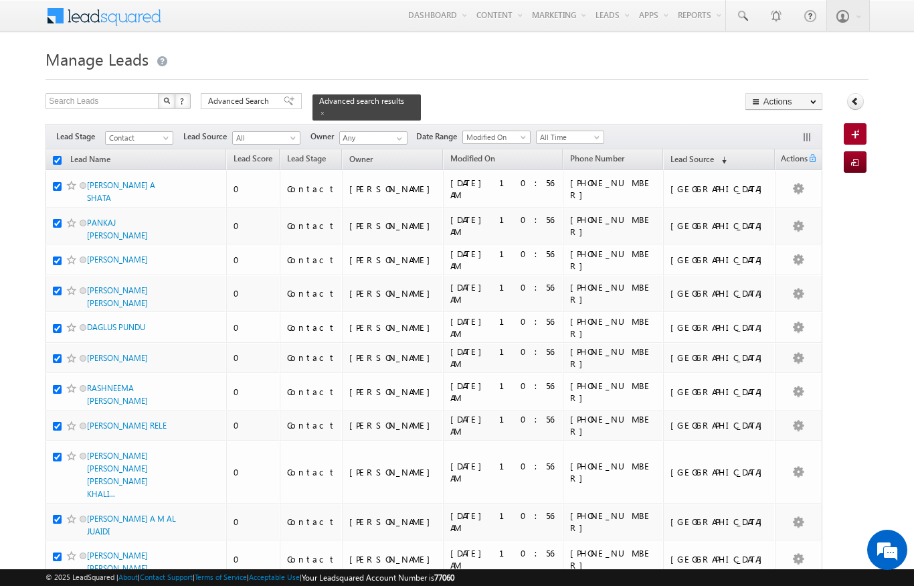
checkbox input "true"
click at [285, 133] on span "All" at bounding box center [265, 138] width 64 height 12
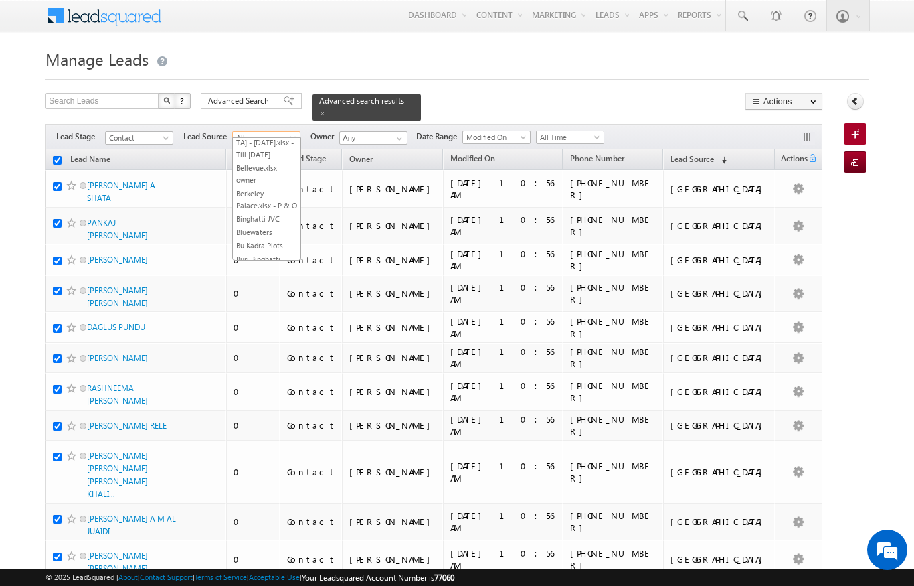
scroll to position [1205, 0]
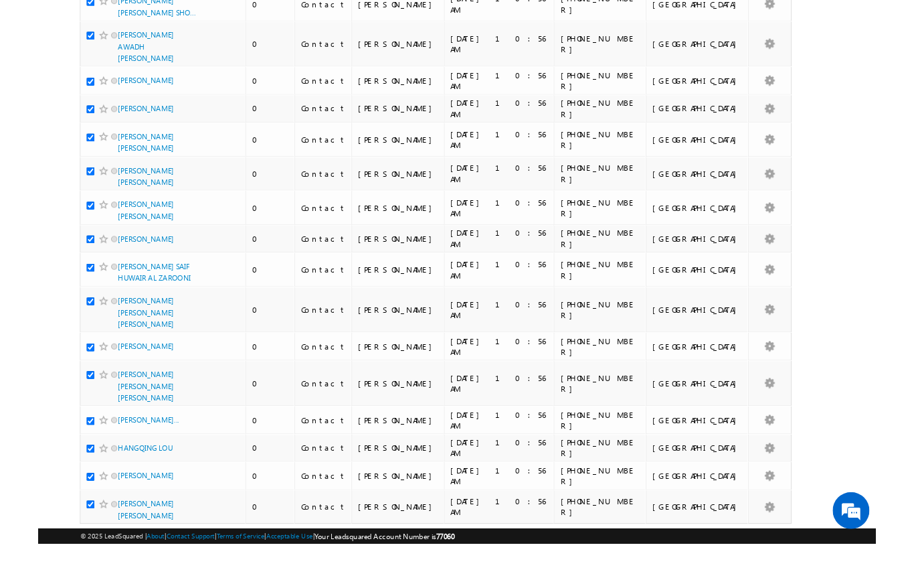
scroll to position [6937, 0]
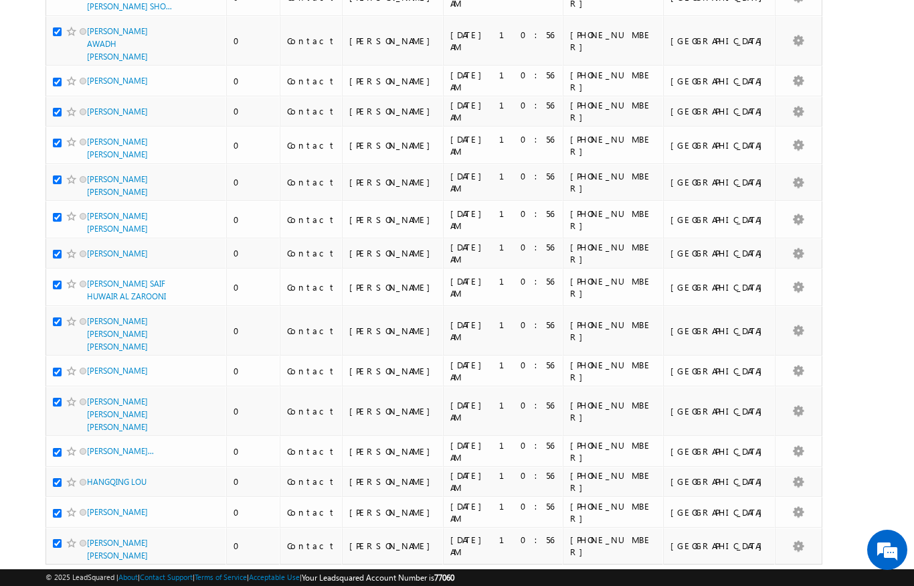
click at [539, 578] on link "2" at bounding box center [540, 589] width 24 height 23
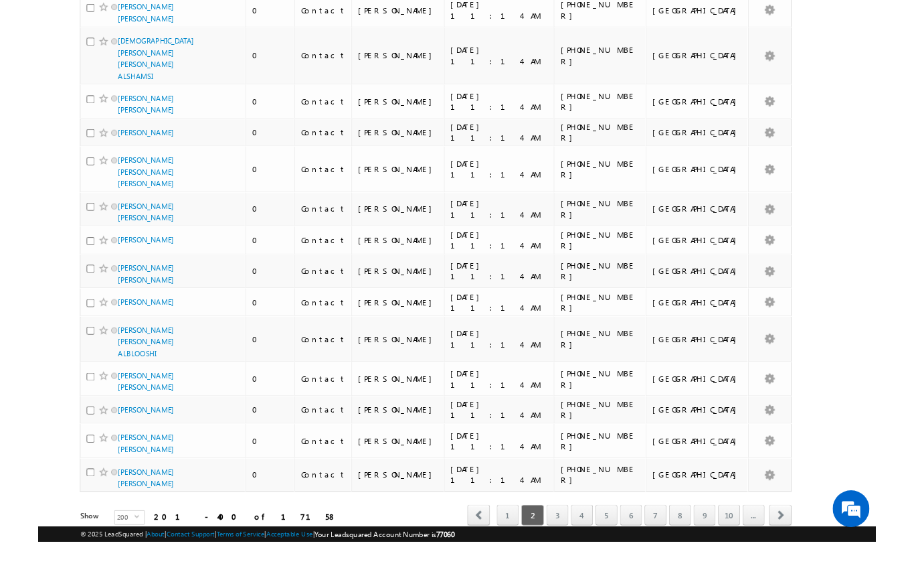
scroll to position [7201, 0]
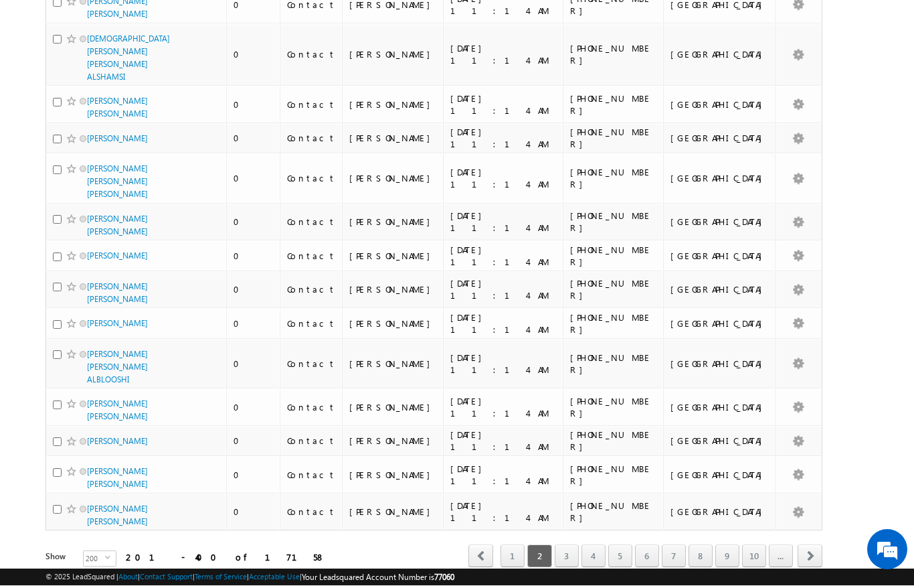
click at [568, 545] on link "3" at bounding box center [567, 556] width 24 height 23
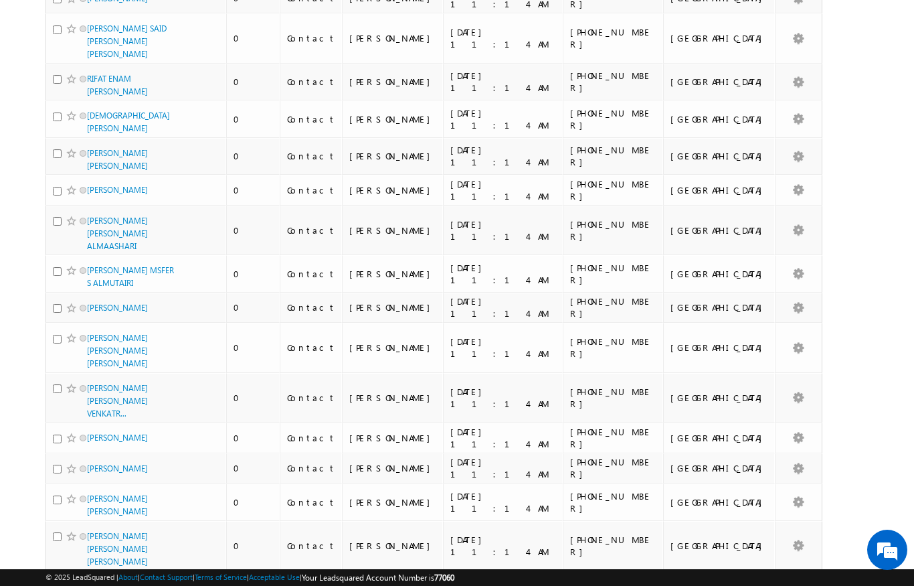
scroll to position [0, 0]
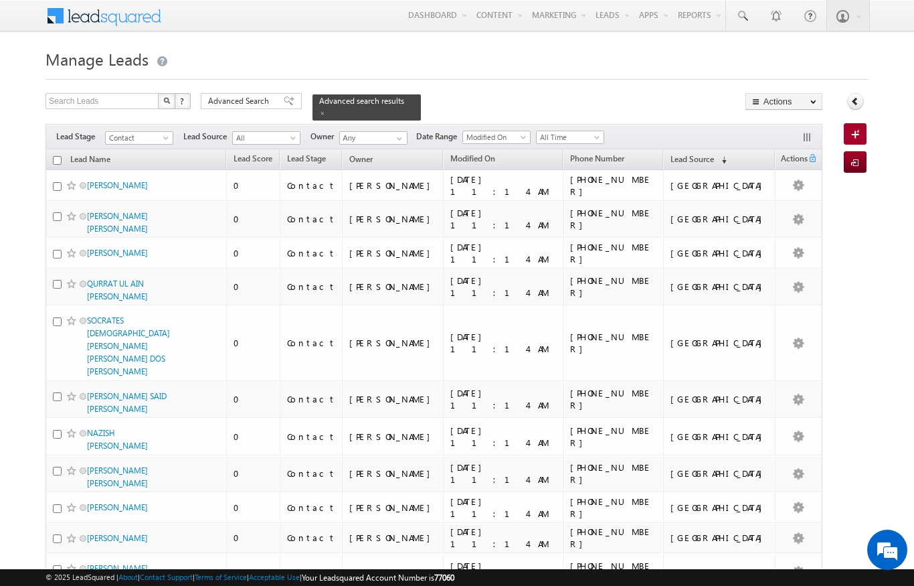
click at [55, 156] on input "checkbox" at bounding box center [57, 160] width 9 height 9
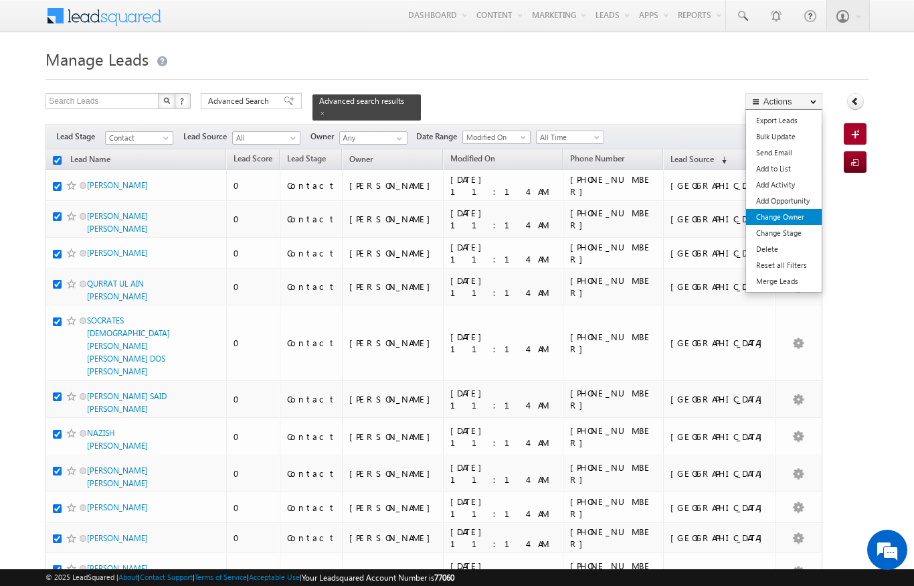
click at [788, 220] on link "Change Owner" at bounding box center [784, 217] width 76 height 16
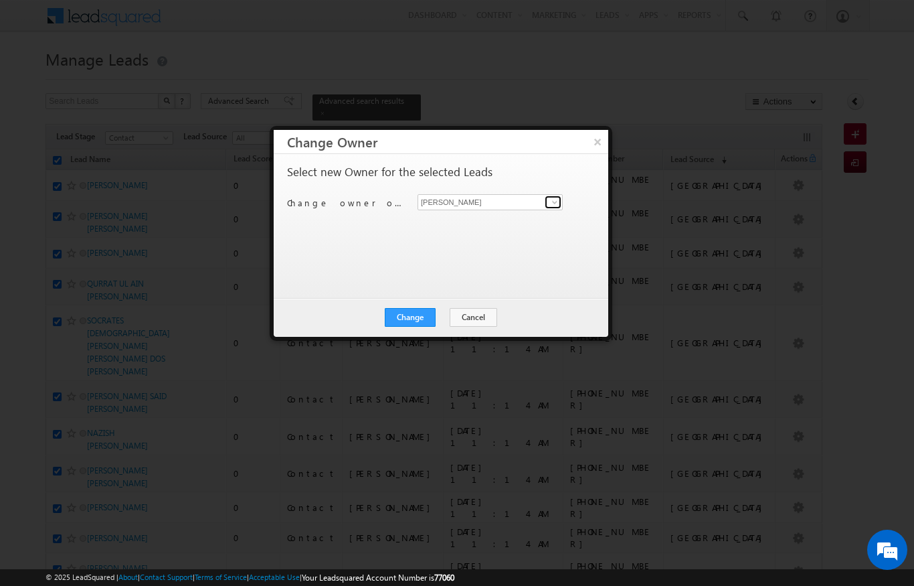
click at [549, 199] on link at bounding box center [553, 201] width 17 height 13
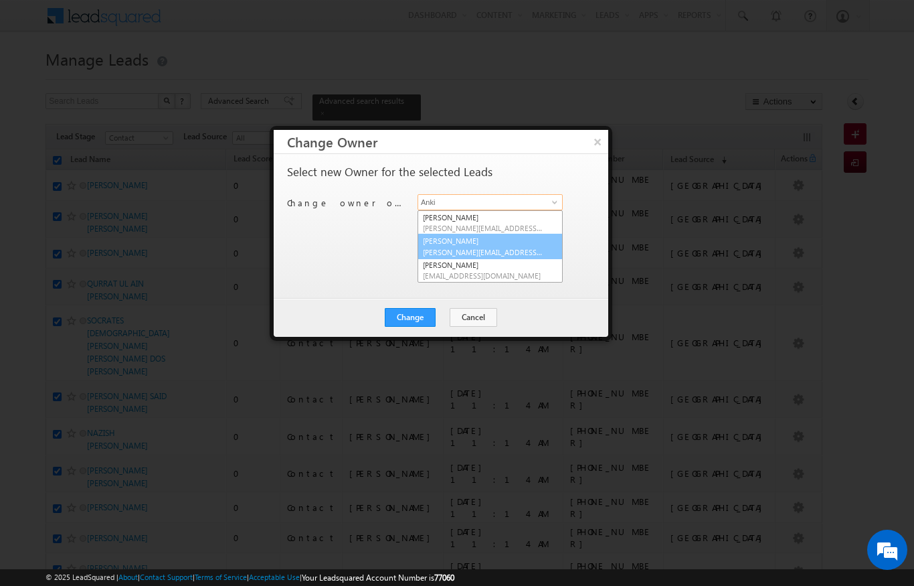
click at [499, 247] on span "[PERSON_NAME][EMAIL_ADDRESS][PERSON_NAME][DOMAIN_NAME]" at bounding box center [483, 252] width 120 height 10
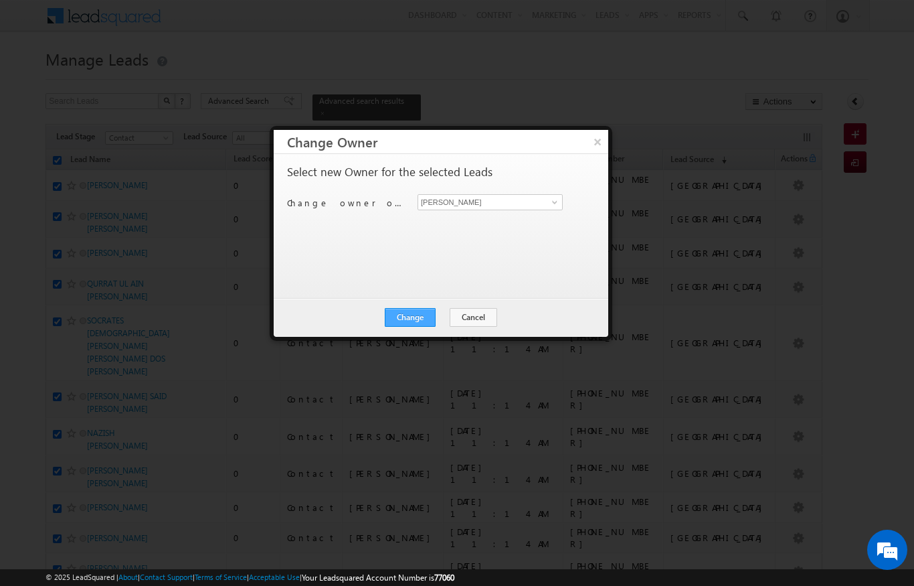
click at [423, 326] on button "Change" at bounding box center [410, 317] width 51 height 19
click at [444, 313] on button "Close" at bounding box center [443, 317] width 43 height 19
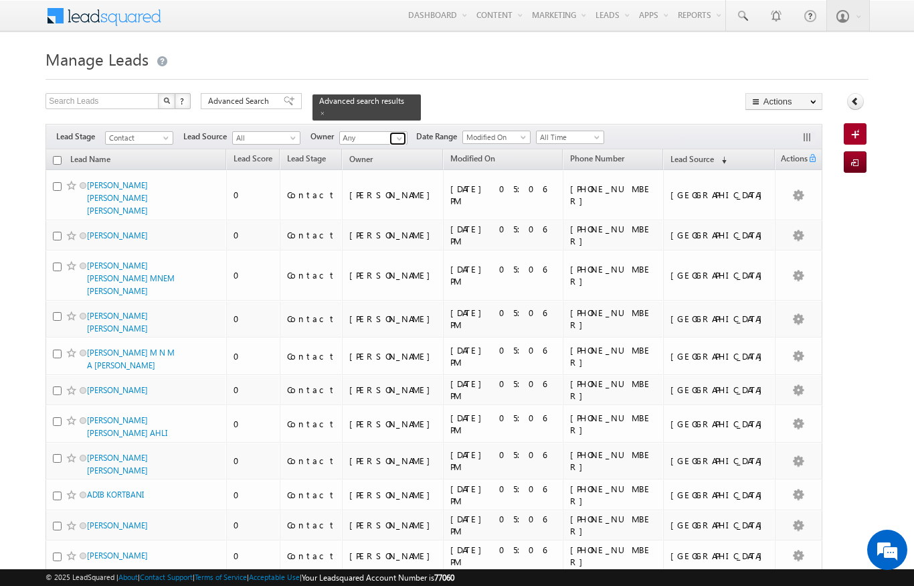
click at [393, 137] on link at bounding box center [398, 138] width 17 height 13
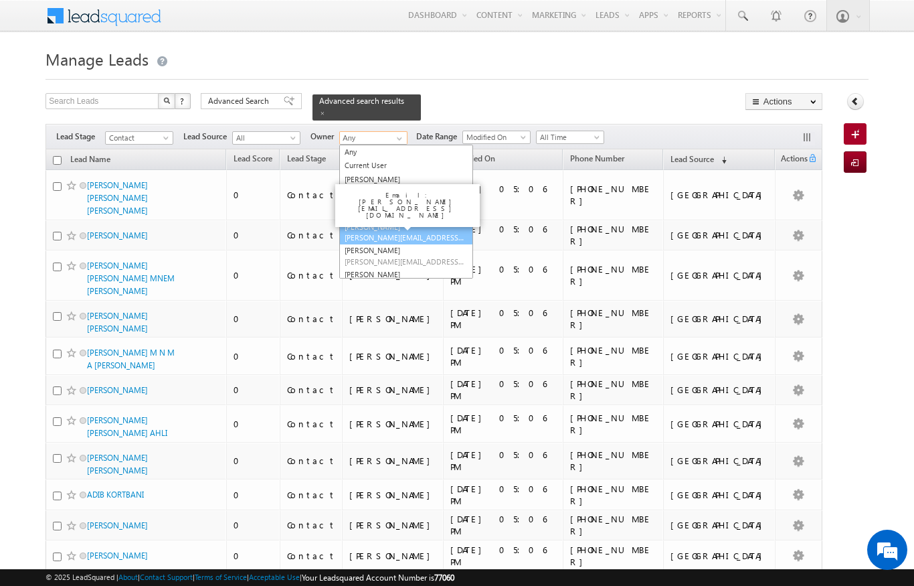
click at [407, 222] on link "[PERSON_NAME] [PERSON_NAME][EMAIL_ADDRESS][DOMAIN_NAME]" at bounding box center [406, 232] width 134 height 25
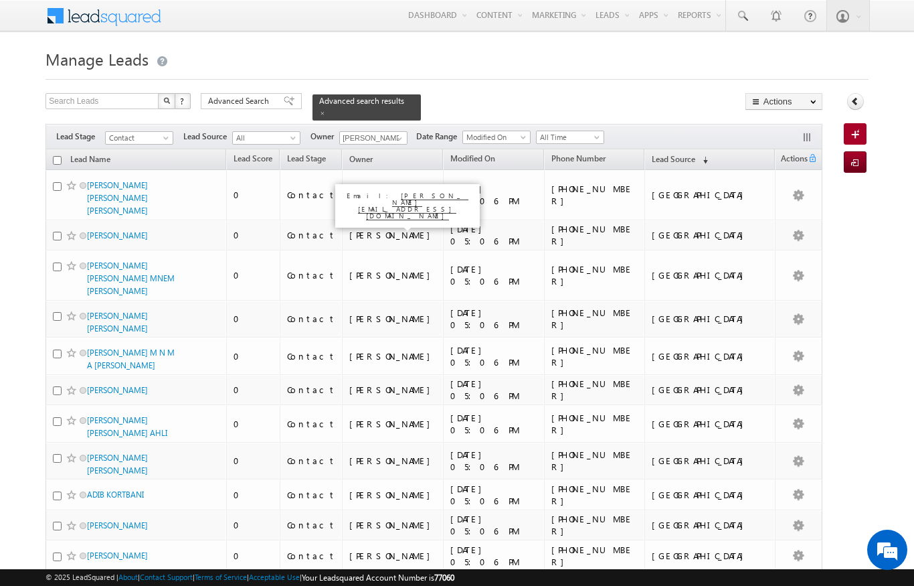
click at [56, 156] on input "checkbox" at bounding box center [57, 160] width 9 height 9
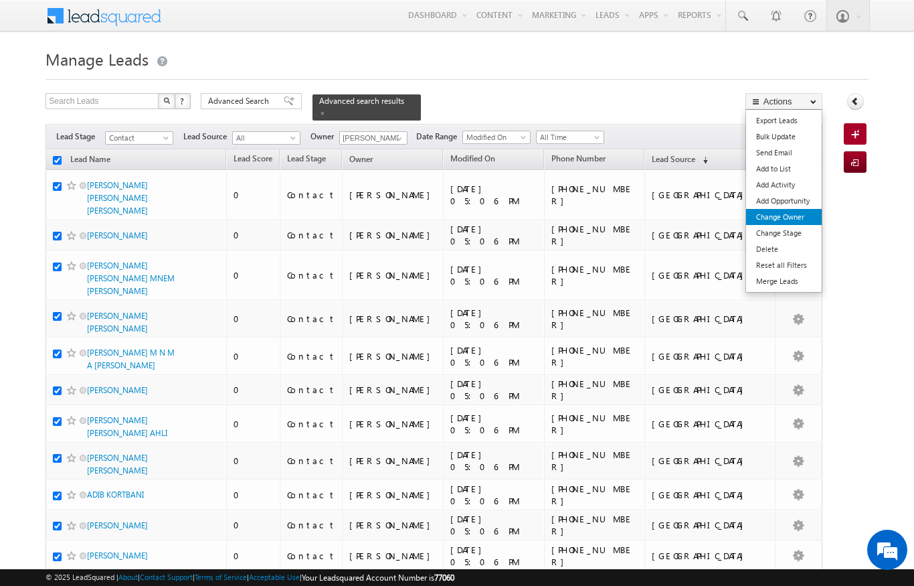
click at [795, 220] on link "Change Owner" at bounding box center [784, 217] width 76 height 16
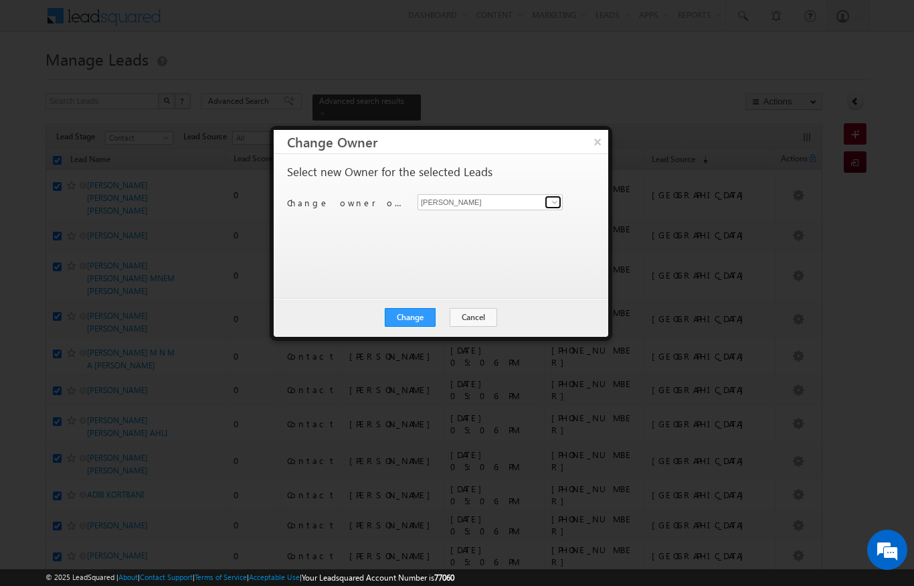
click at [551, 198] on span at bounding box center [554, 202] width 11 height 11
click at [543, 207] on input "[PERSON_NAME]" at bounding box center [490, 202] width 145 height 16
click at [491, 226] on span "[PERSON_NAME][EMAIL_ADDRESS][DOMAIN_NAME]" at bounding box center [483, 228] width 120 height 10
click at [425, 321] on button "Change" at bounding box center [410, 317] width 51 height 19
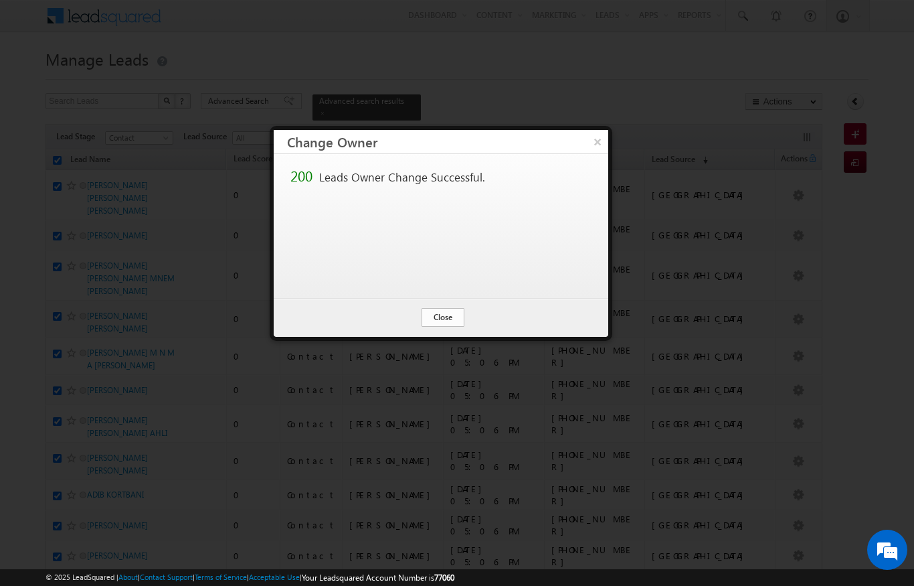
click at [458, 319] on button "Close" at bounding box center [443, 317] width 43 height 19
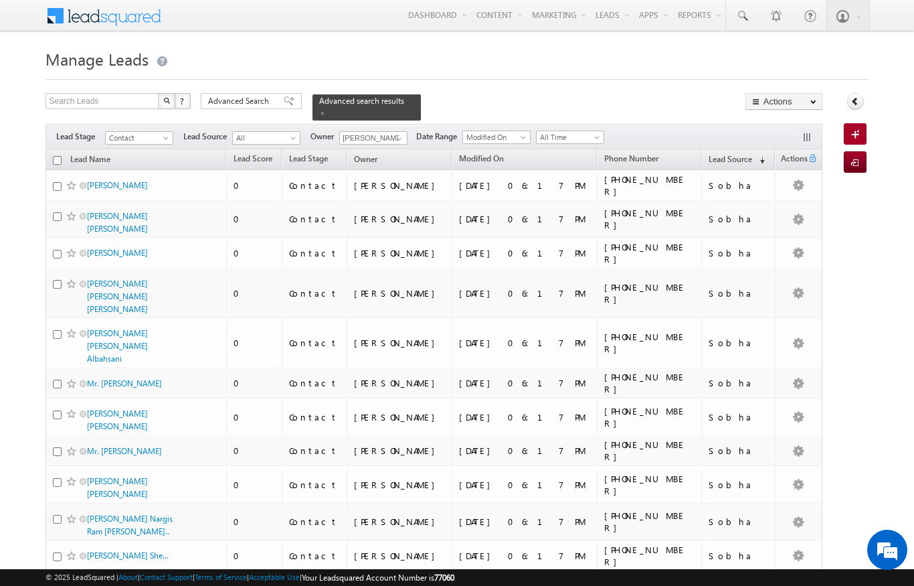
click at [54, 156] on input "checkbox" at bounding box center [57, 160] width 9 height 9
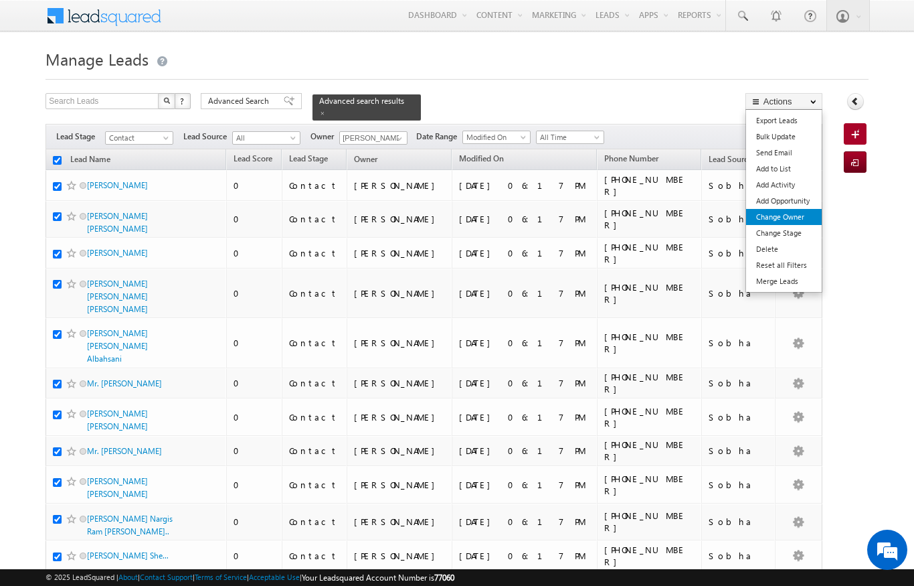
click at [798, 220] on link "Change Owner" at bounding box center [784, 217] width 76 height 16
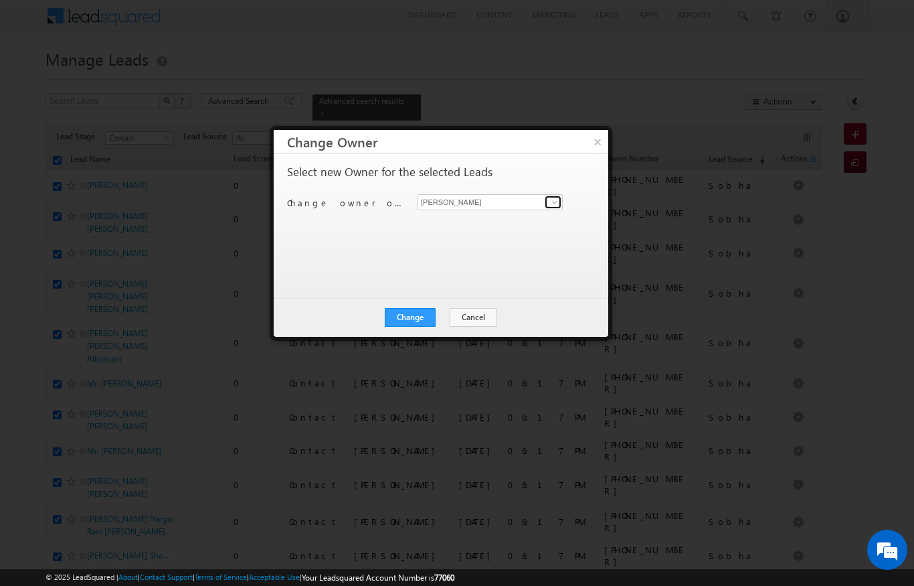
click at [555, 199] on span at bounding box center [554, 202] width 11 height 11
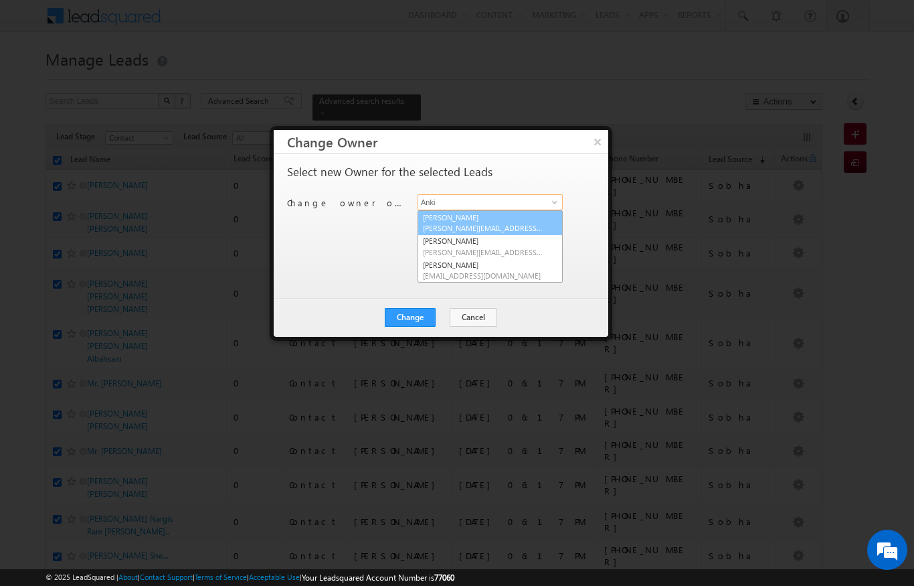
click at [481, 228] on span "[PERSON_NAME][EMAIL_ADDRESS][DOMAIN_NAME]" at bounding box center [483, 228] width 120 height 10
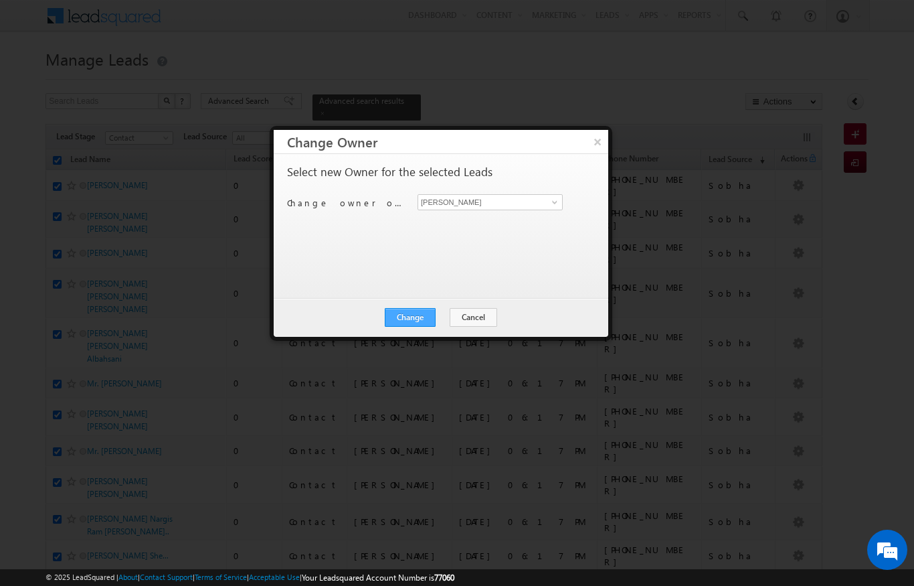
click at [412, 325] on button "Change" at bounding box center [410, 317] width 51 height 19
click at [437, 317] on button "Close" at bounding box center [443, 317] width 43 height 19
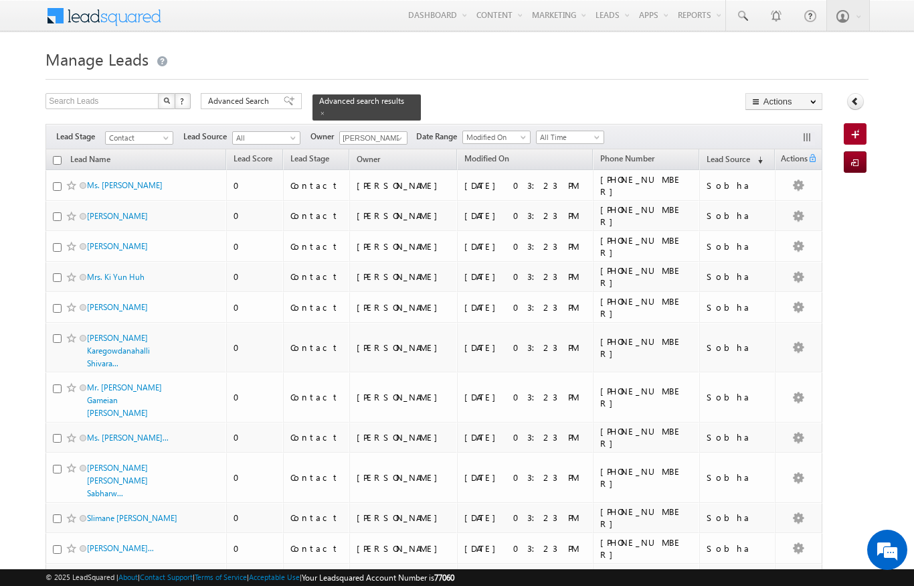
click at [297, 135] on span at bounding box center [294, 140] width 11 height 11
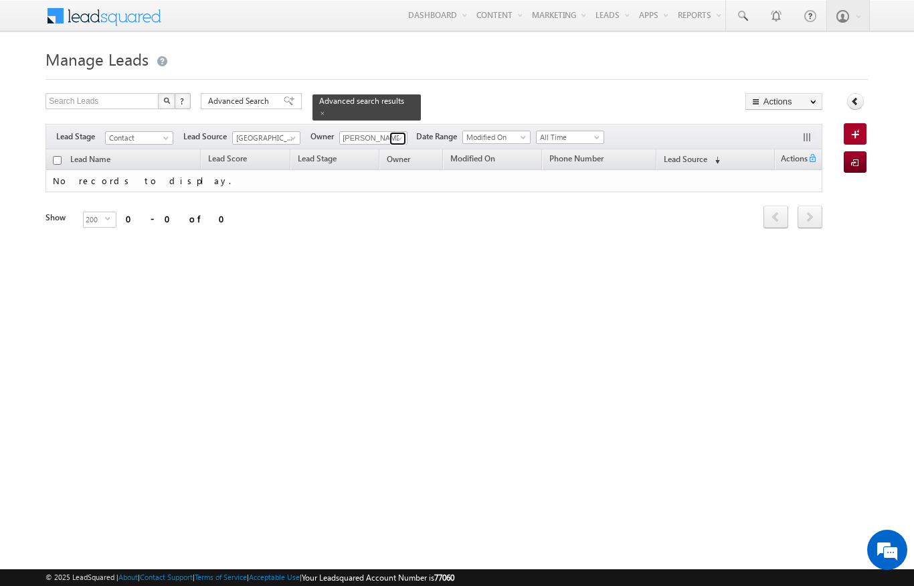
click at [392, 132] on link at bounding box center [398, 138] width 17 height 13
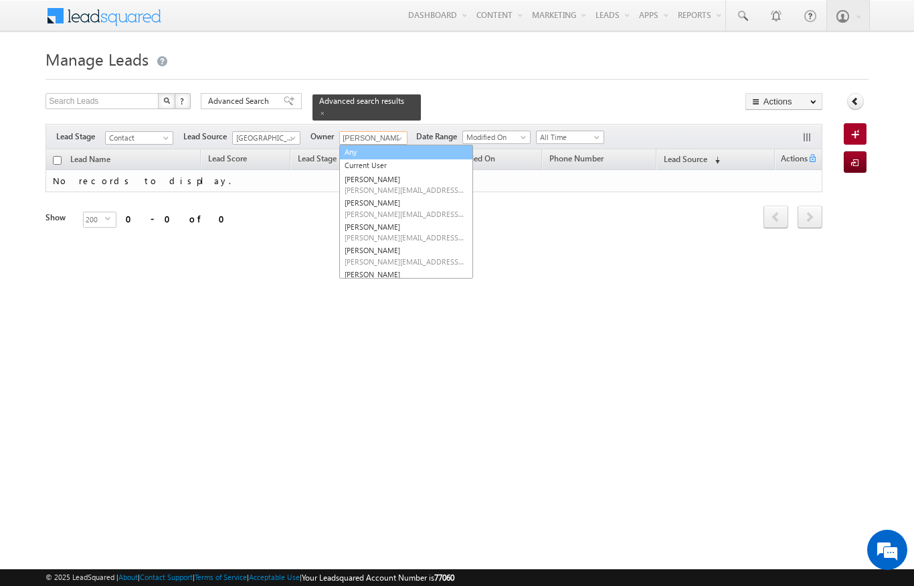
click at [355, 147] on link "Any" at bounding box center [406, 152] width 134 height 15
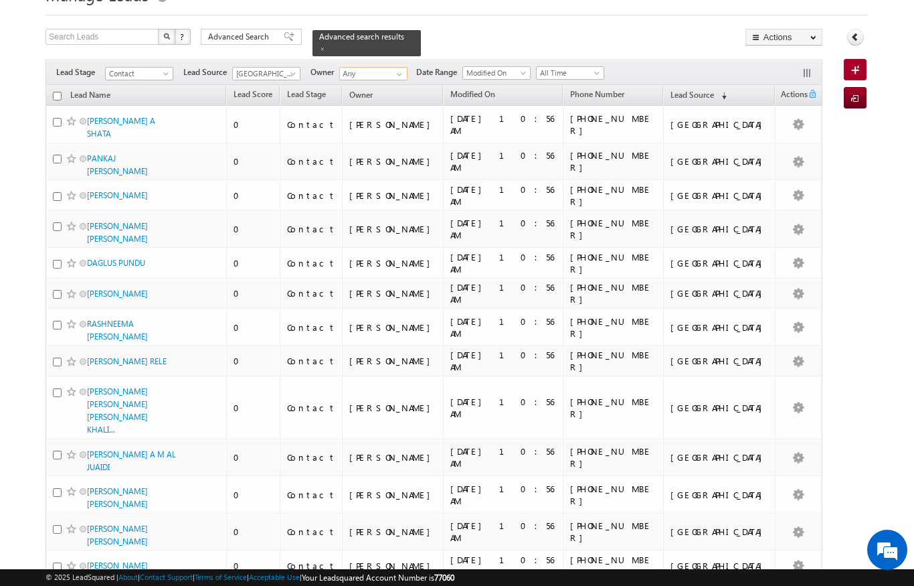
scroll to position [0, 0]
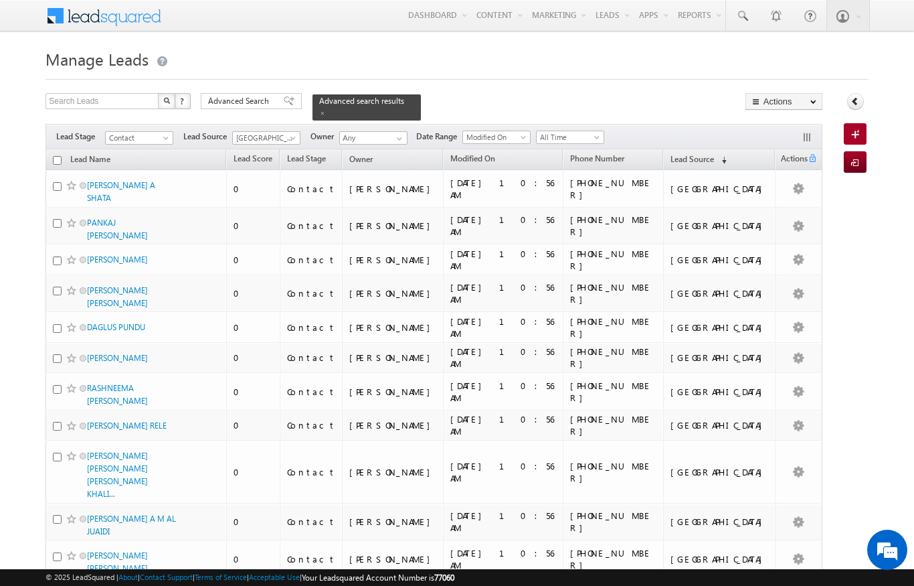
click at [56, 156] on input "checkbox" at bounding box center [57, 160] width 9 height 9
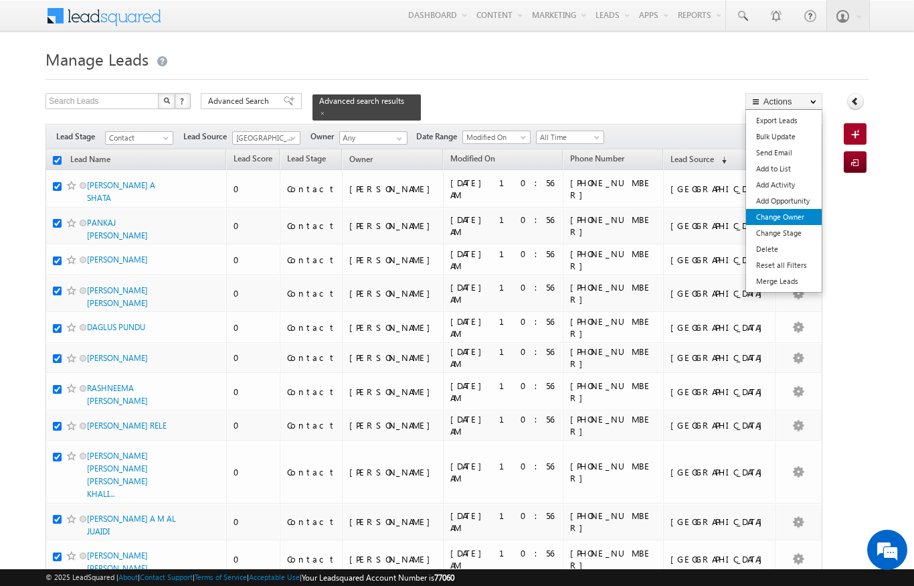
click at [794, 212] on link "Change Owner" at bounding box center [784, 217] width 76 height 16
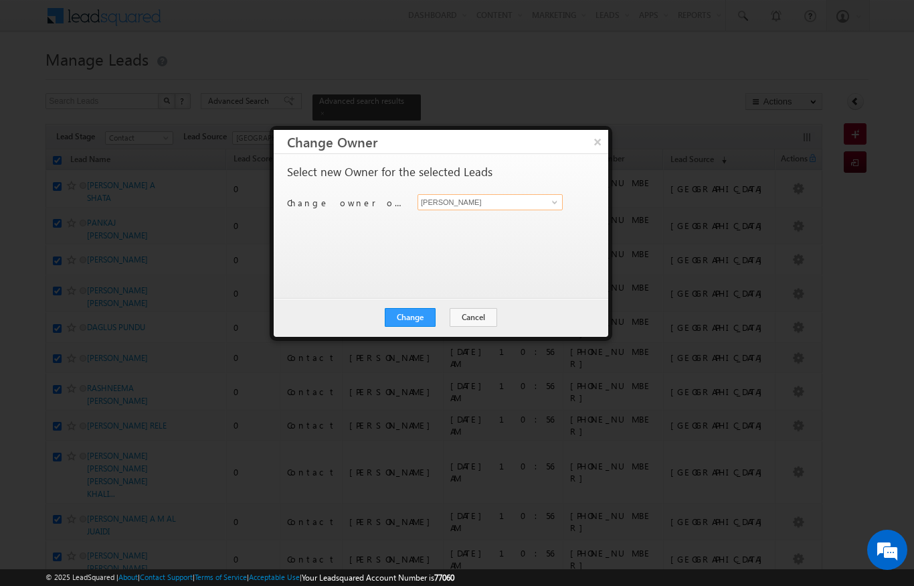
click at [509, 206] on input "[PERSON_NAME]" at bounding box center [490, 202] width 145 height 16
click at [501, 226] on span "[PERSON_NAME][EMAIL_ADDRESS][DOMAIN_NAME]" at bounding box center [483, 228] width 120 height 10
click at [418, 319] on button "Change" at bounding box center [410, 317] width 51 height 19
click at [439, 324] on button "Close" at bounding box center [443, 317] width 43 height 19
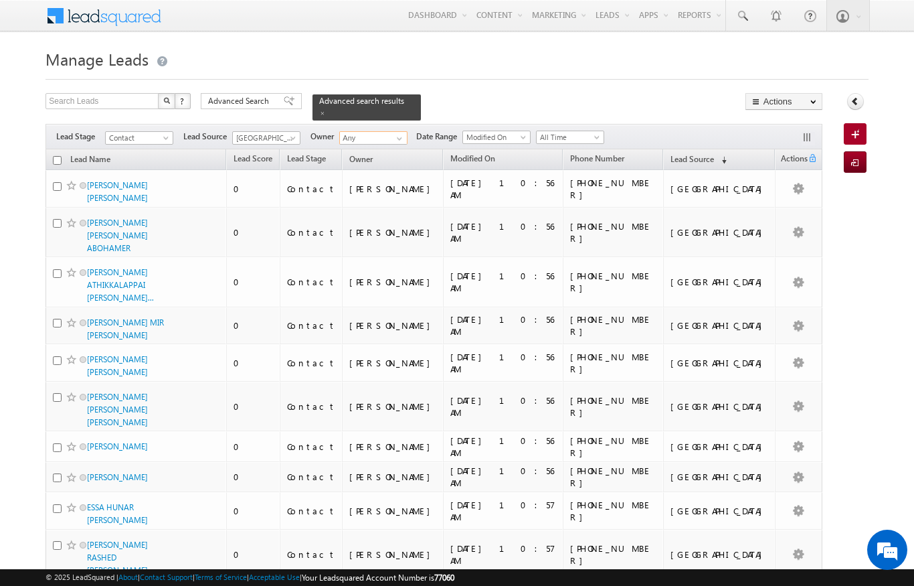
click at [364, 131] on input "Any" at bounding box center [373, 137] width 68 height 13
click at [398, 133] on span at bounding box center [399, 138] width 11 height 11
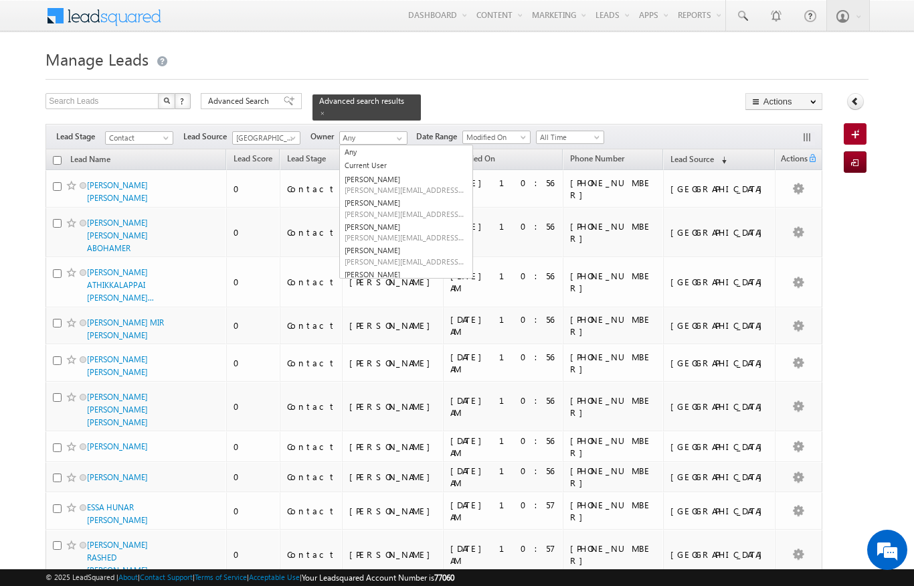
click at [237, 18] on div "Menu [PERSON_NAME] [PERSON_NAME] .upad hyay@ indgl [PERSON_NAME]. ae indgl [PER…" at bounding box center [457, 16] width 823 height 33
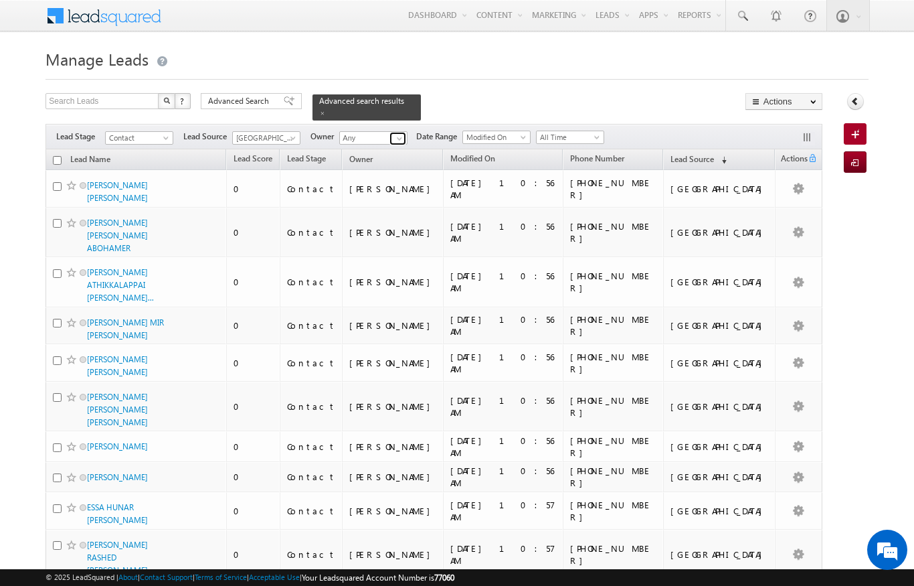
click at [396, 134] on span at bounding box center [399, 138] width 11 height 11
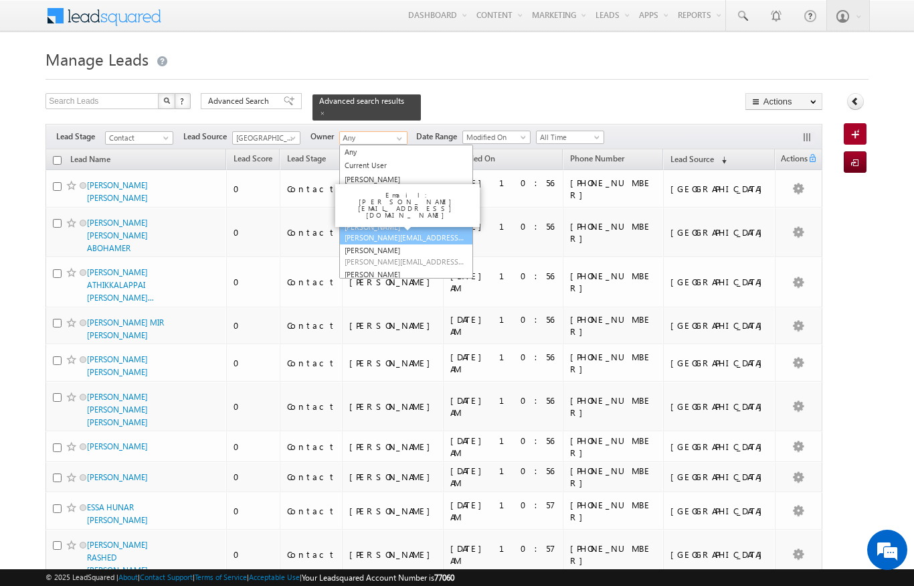
click at [372, 232] on span "[PERSON_NAME][EMAIL_ADDRESS][DOMAIN_NAME]" at bounding box center [405, 237] width 120 height 10
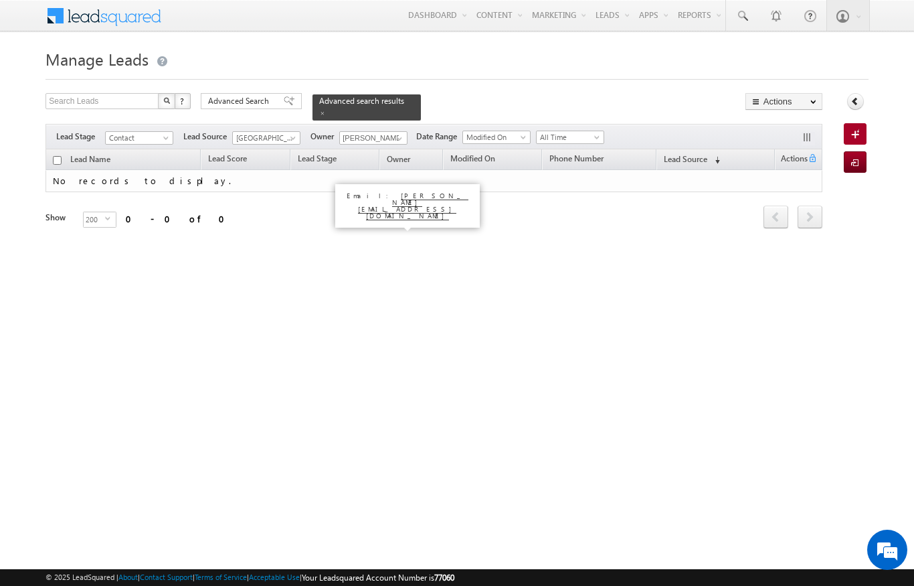
click at [285, 132] on span "[GEOGRAPHIC_DATA]" at bounding box center [265, 138] width 64 height 12
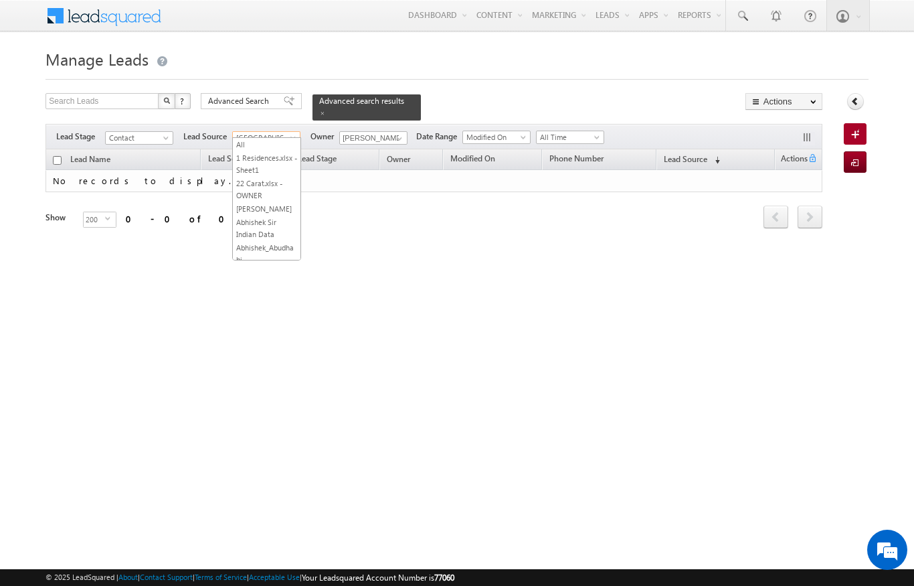
click at [255, 147] on link "All" at bounding box center [267, 145] width 68 height 12
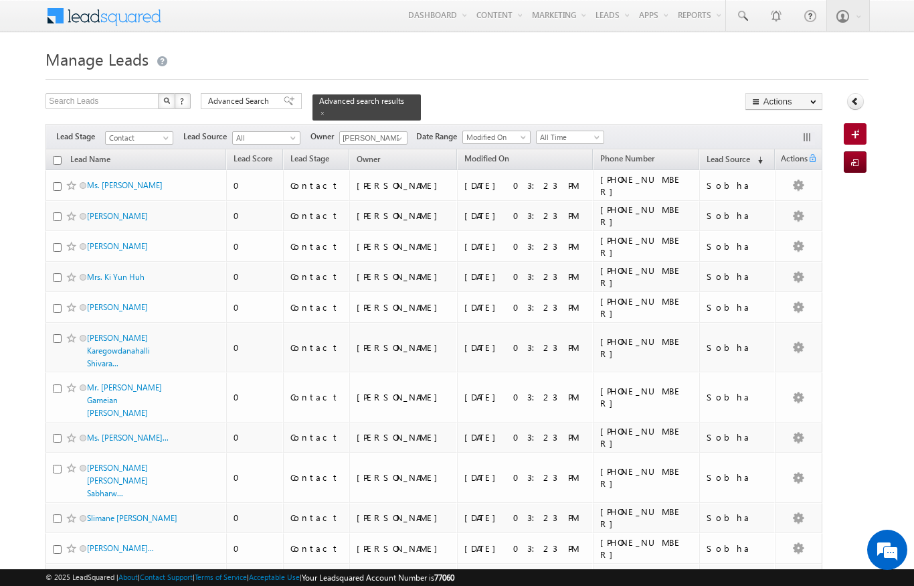
click at [53, 157] on input "checkbox" at bounding box center [57, 160] width 9 height 9
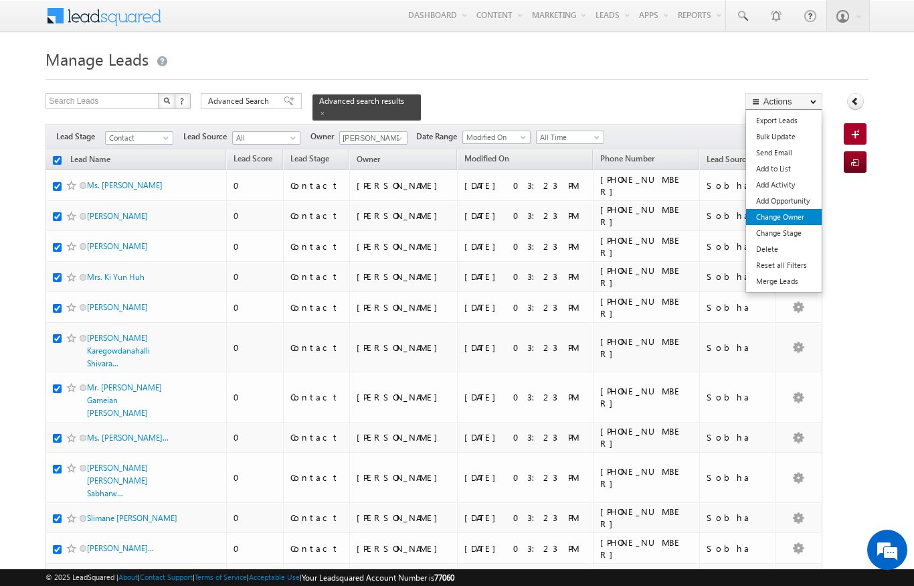
click at [789, 220] on link "Change Owner" at bounding box center [784, 217] width 76 height 16
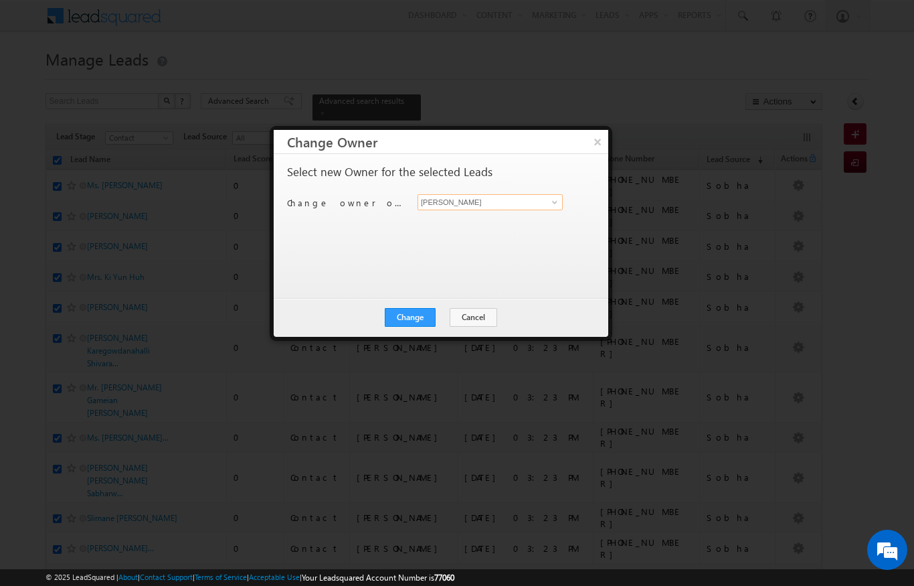
click at [522, 205] on input "[PERSON_NAME]" at bounding box center [490, 202] width 145 height 16
click at [507, 227] on span "[EMAIL_ADDRESS][DOMAIN_NAME]" at bounding box center [483, 228] width 120 height 10
click at [416, 320] on button "Change" at bounding box center [410, 317] width 51 height 19
click at [451, 308] on button "Close" at bounding box center [443, 317] width 43 height 19
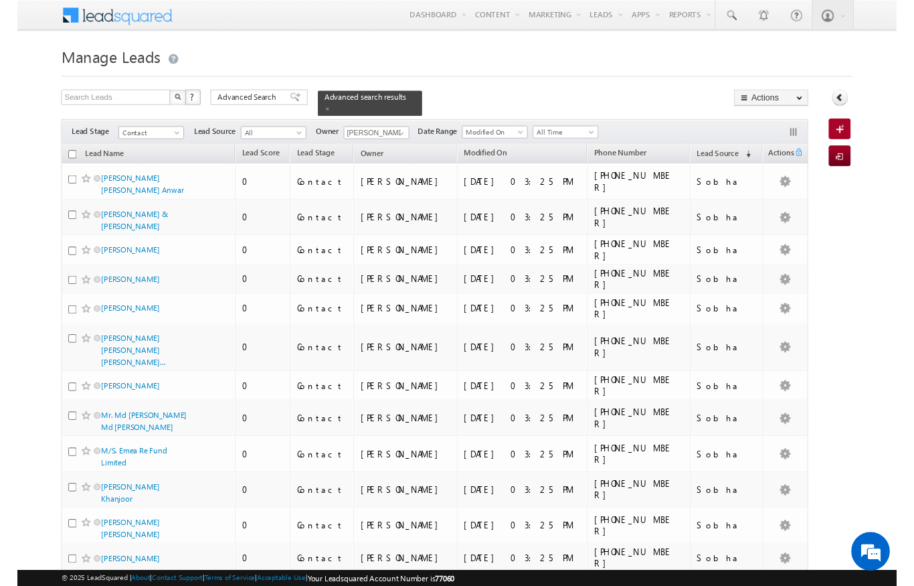
scroll to position [12, 0]
